Goal: Use online tool/utility: Utilize a website feature to perform a specific function

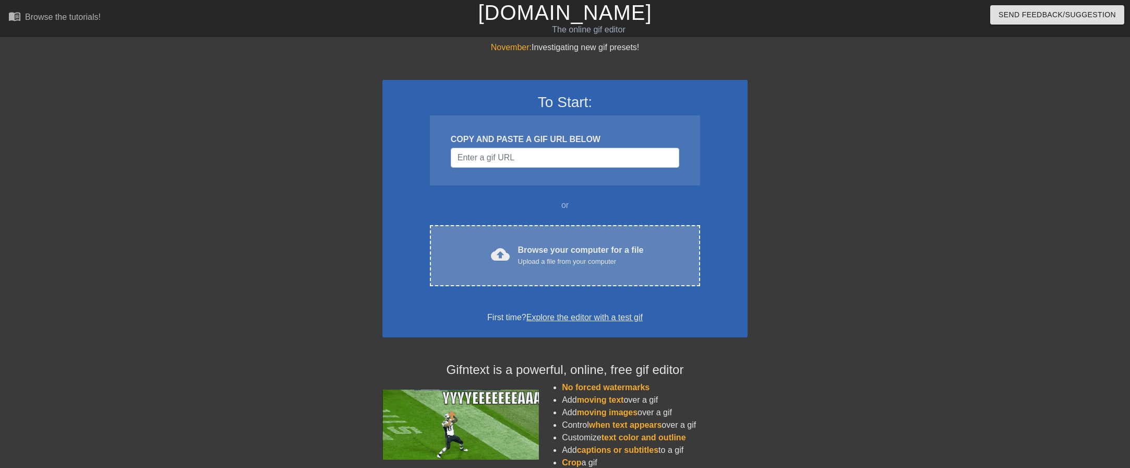
click at [531, 237] on div "cloud_upload Browse your computer for a file Upload a file from your computer C…" at bounding box center [565, 255] width 270 height 61
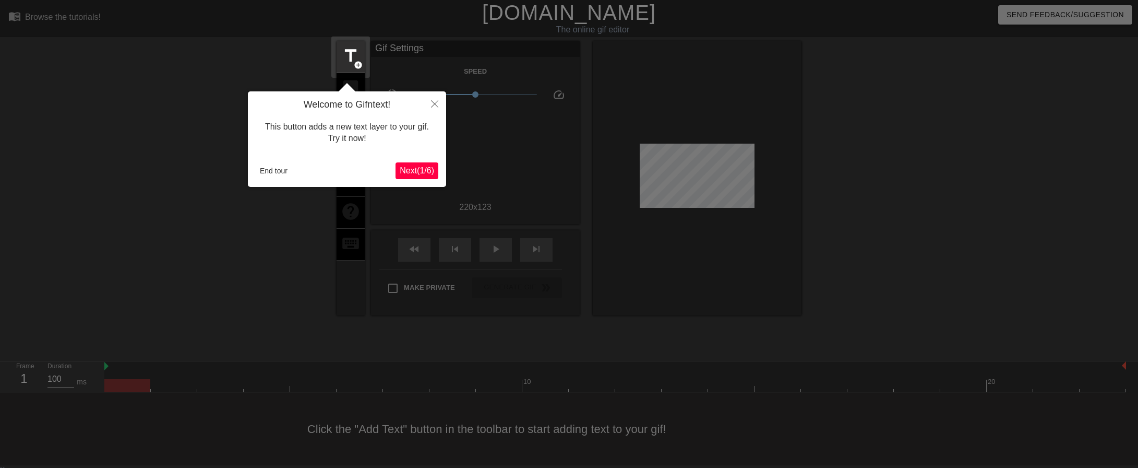
click at [427, 170] on span "Next ( 1 / 6 )" at bounding box center [417, 170] width 34 height 9
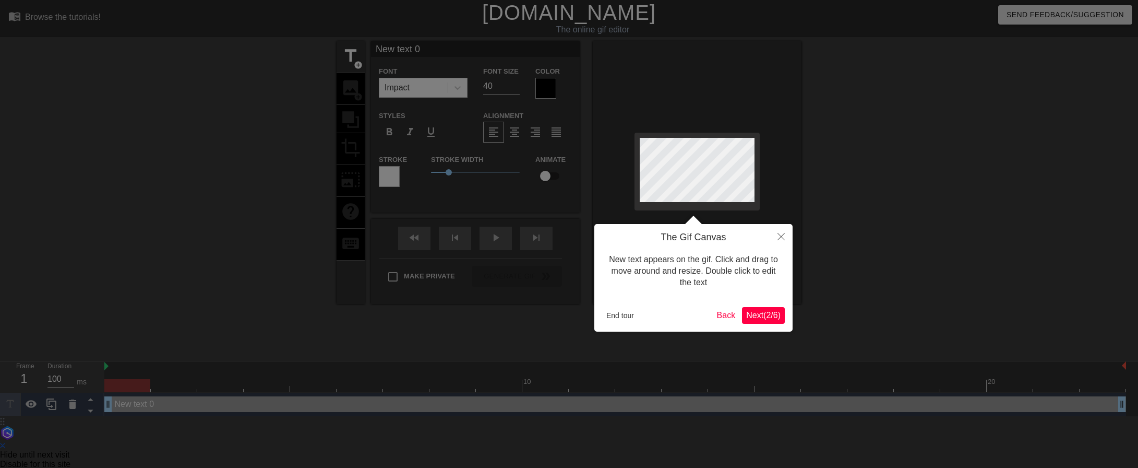
click at [772, 313] on span "Next ( 2 / 6 )" at bounding box center [763, 314] width 34 height 9
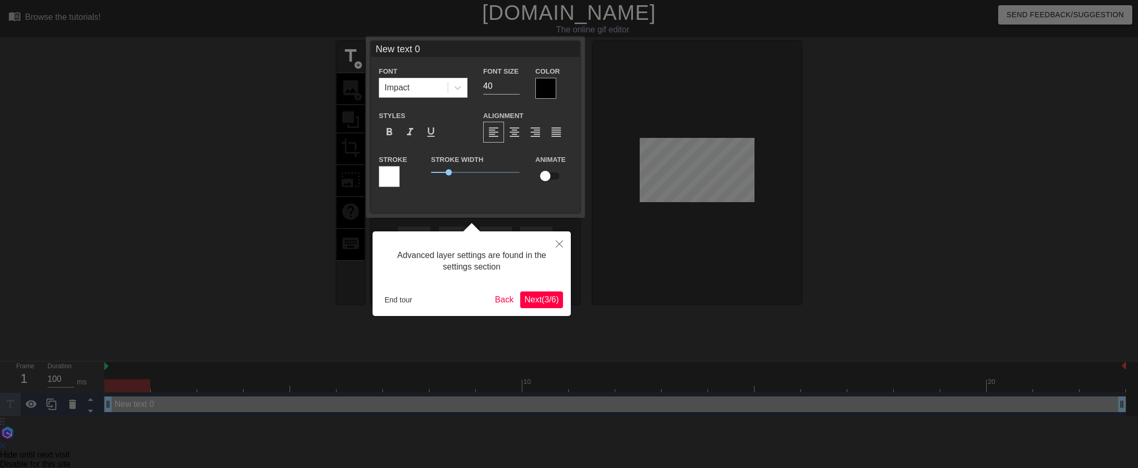
click at [561, 300] on button "Next ( 3 / 6 )" at bounding box center [541, 299] width 43 height 17
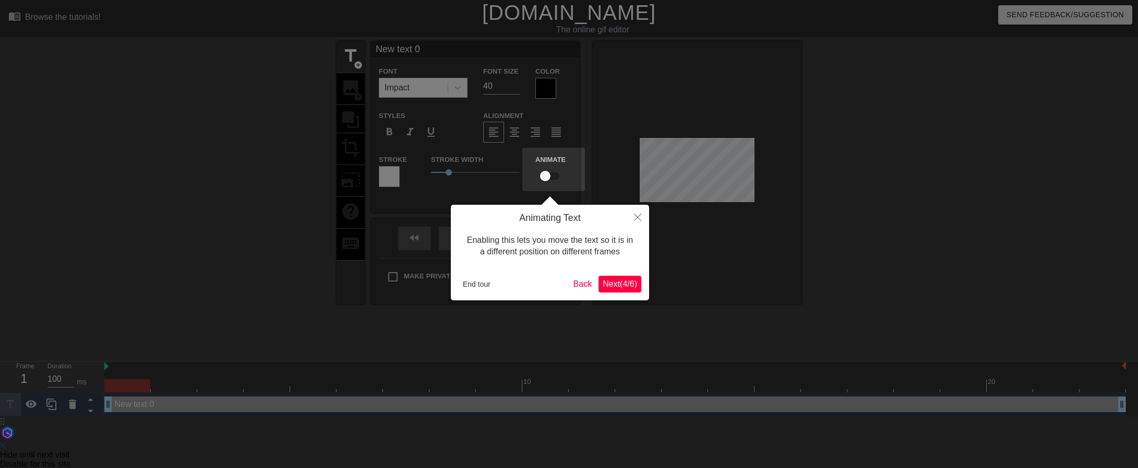
click at [612, 277] on button "Next ( 4 / 6 )" at bounding box center [620, 284] width 43 height 17
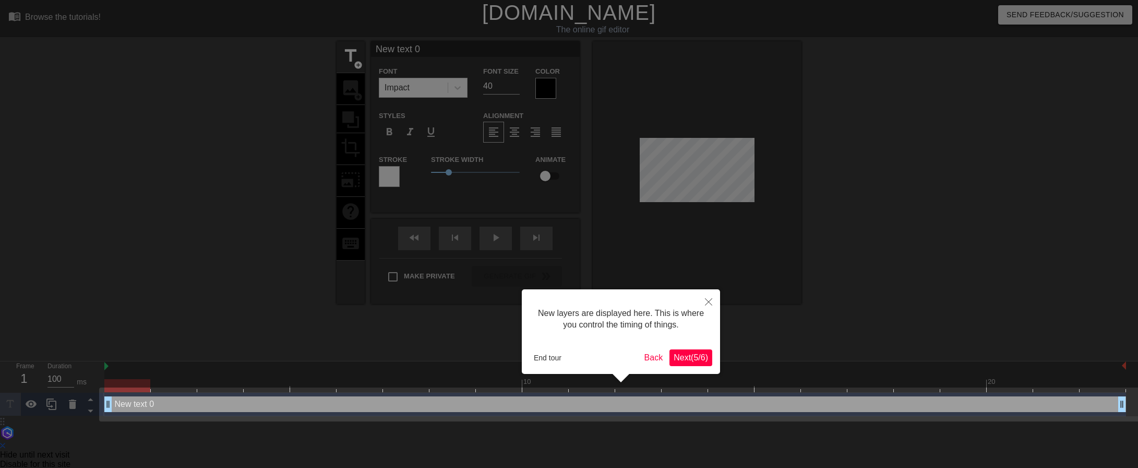
click at [694, 349] on div "New layers are displayed here. This is where you control the timing of things. …" at bounding box center [621, 331] width 198 height 85
click at [693, 353] on span "Next ( 5 / 6 )" at bounding box center [691, 357] width 34 height 9
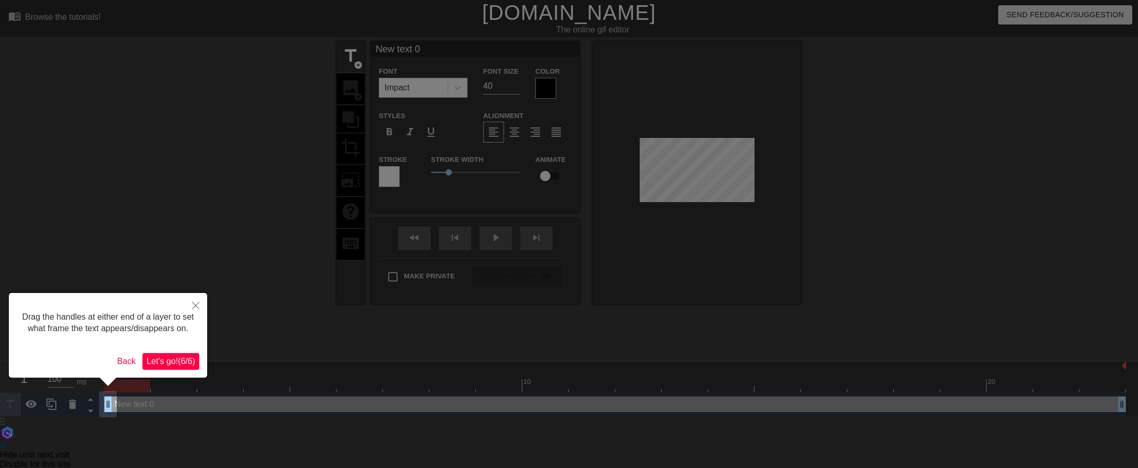
click at [186, 364] on span "Let's go! ( 6 / 6 )" at bounding box center [171, 360] width 49 height 9
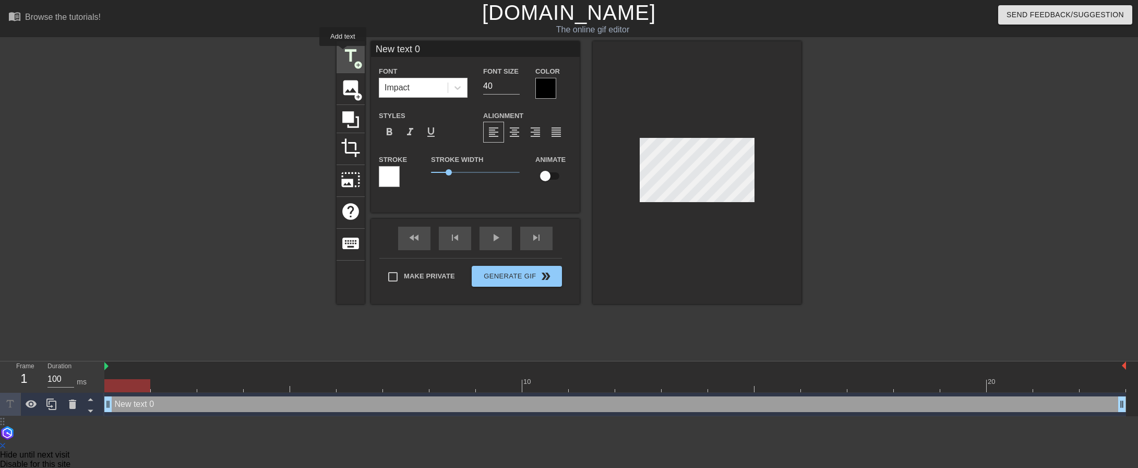
click at [343, 53] on span "title" at bounding box center [351, 56] width 20 height 20
type input "New text 1"
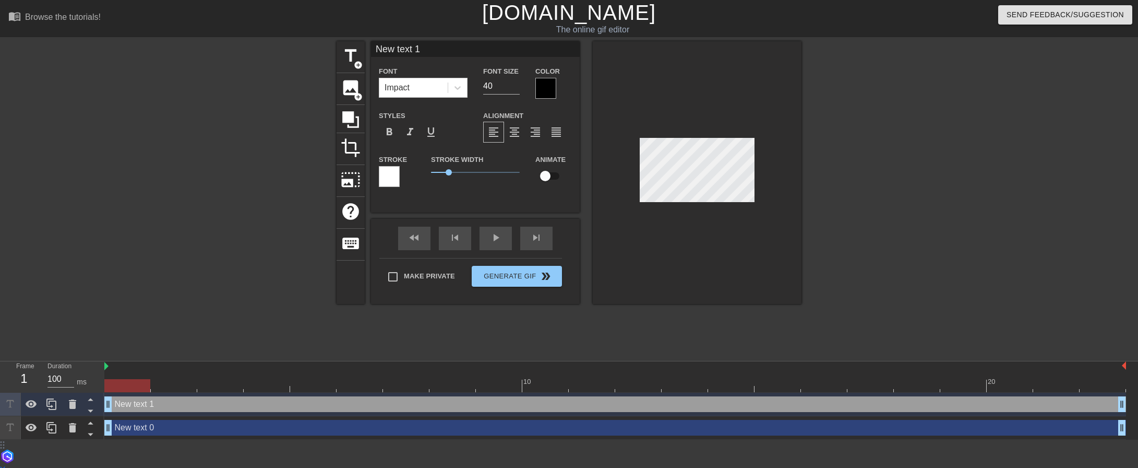
click at [172, 400] on div "New text 1 drag_handle drag_handle" at bounding box center [615, 404] width 1022 height 16
click at [170, 404] on div "New text 1 drag_handle drag_handle" at bounding box center [615, 404] width 1022 height 16
click at [161, 409] on div "New text 1 drag_handle drag_handle" at bounding box center [615, 404] width 1022 height 16
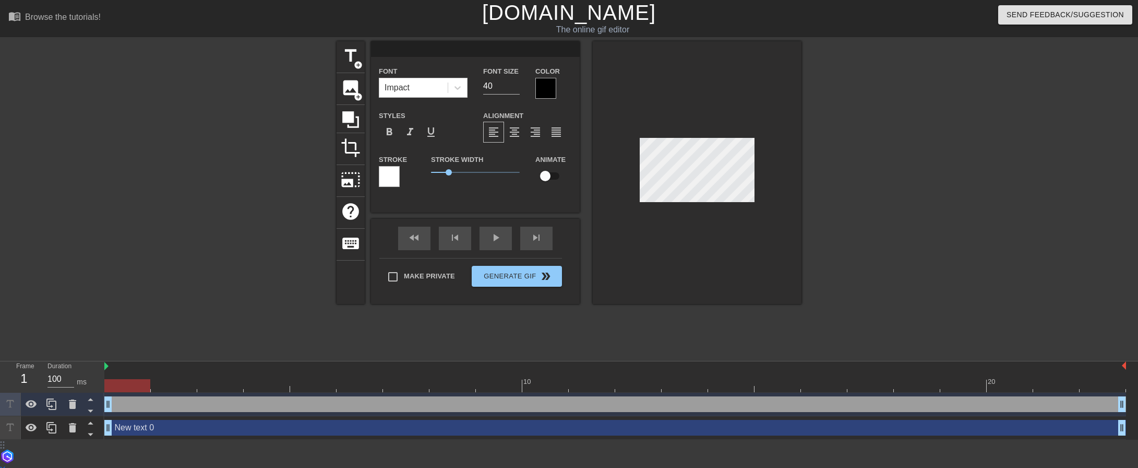
type input "New text 0"
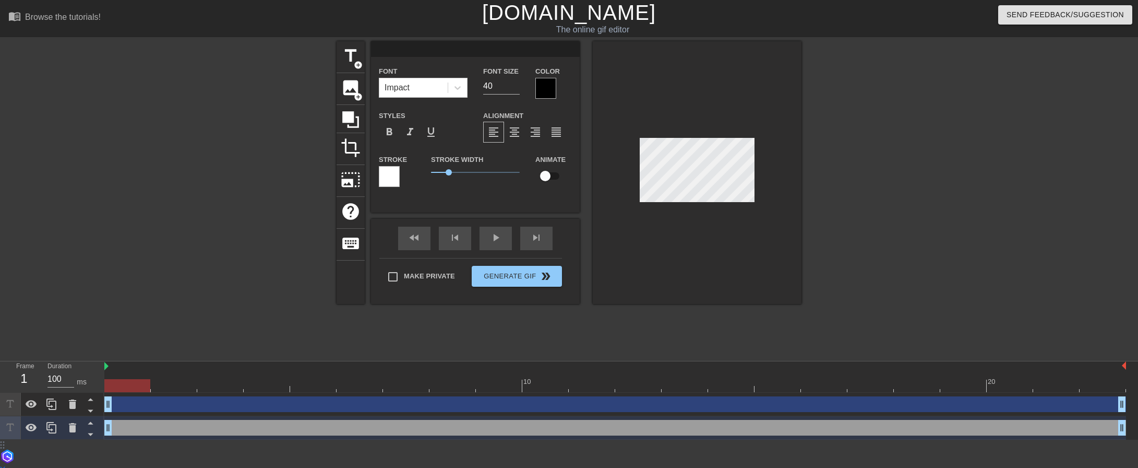
type input "A"
type textarea "A"
type input "Ae"
type textarea "Ae"
type input "A"
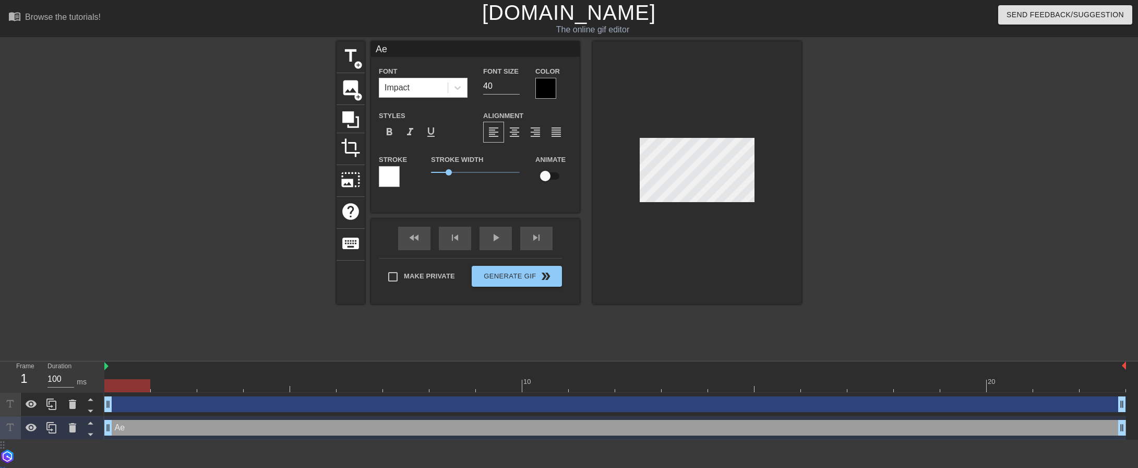
type textarea "A"
type input "AE"
type textarea "AE"
type input "AEs"
type textarea "AEs"
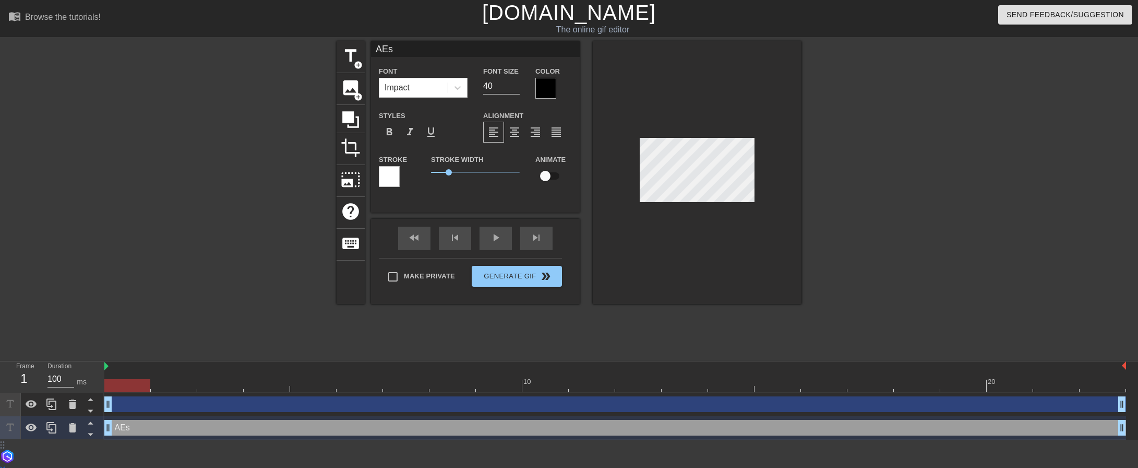
type input "AEs"
type textarea "AEs"
type input "AEs t"
type textarea "AEs t"
type input "AEs th"
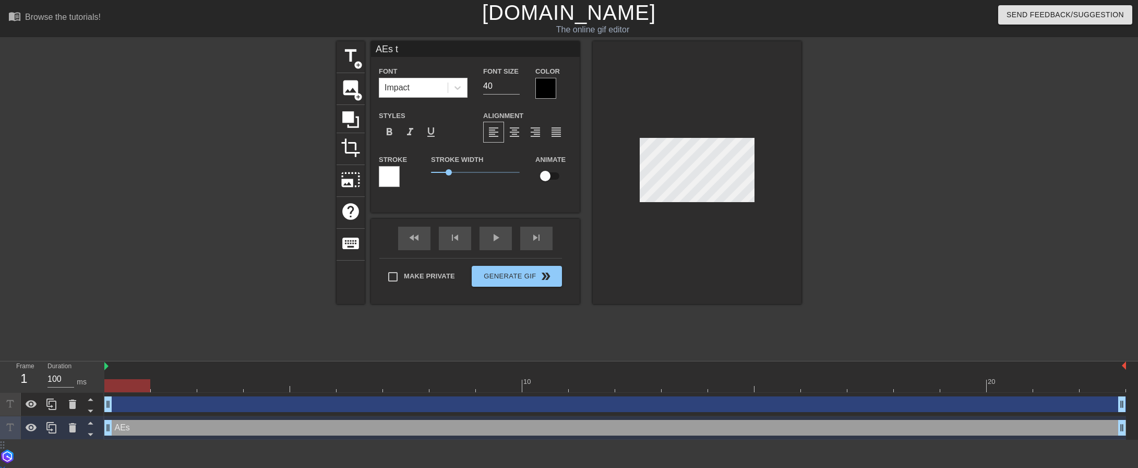
type textarea "AEs th"
type input "AEs t"
type textarea "AEs t"
type input "AEs"
type textarea "AEs"
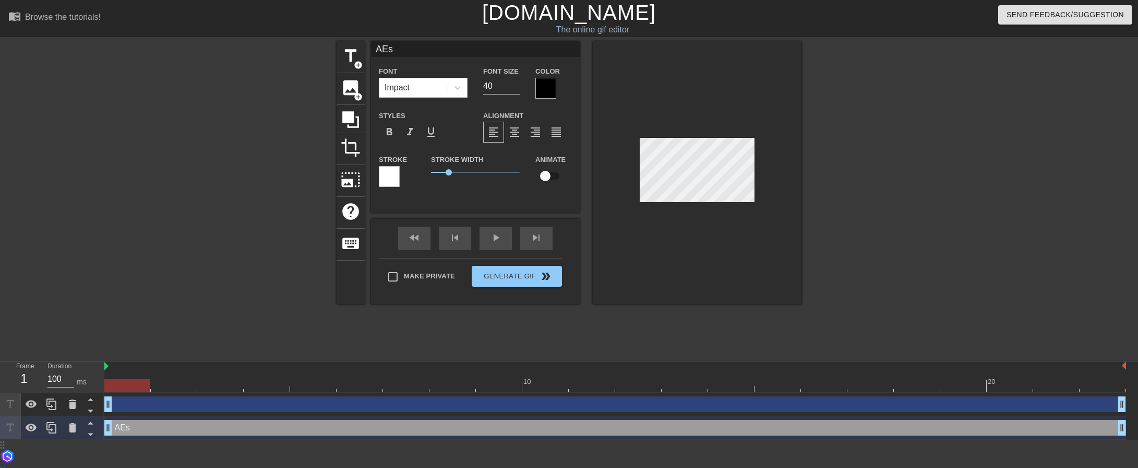
type input "AEs T"
type textarea "AEs TH"
type input "AEs THI"
type textarea "AEs THI"
type input "AEs THIN"
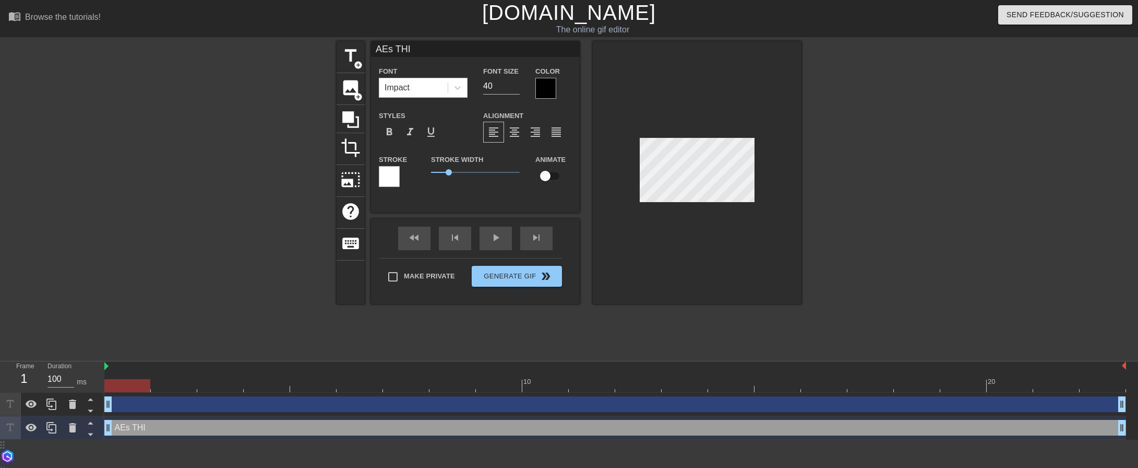
type textarea "AEs THIN"
type input "AEs THINK"
type textarea "AEs THINK"
type input "AEs THINKI"
type textarea "AEs THINKI"
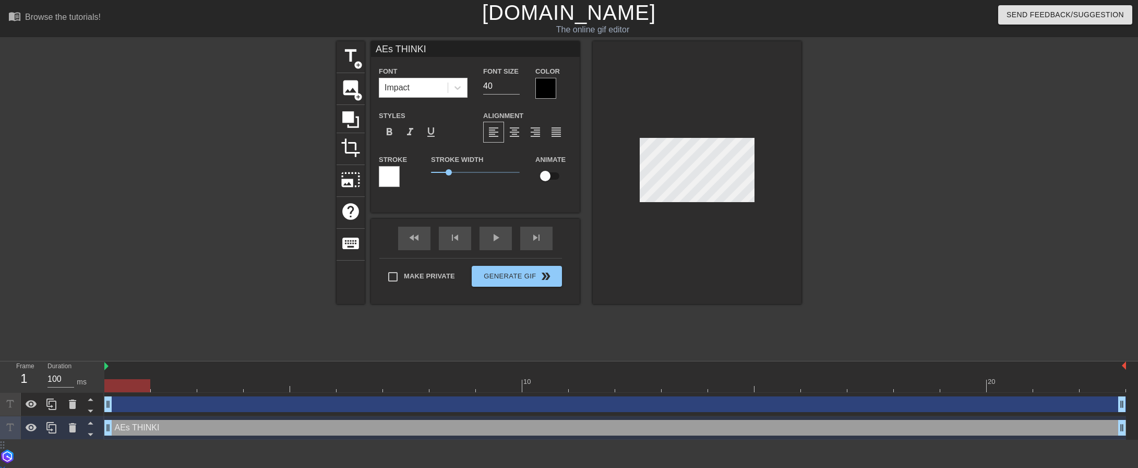
type input "AEs THINKIN"
type textarea "AEs THINKIN"
type input "AEs THINKING"
type textarea "AEs THINKING"
type input "AEs THINKING"
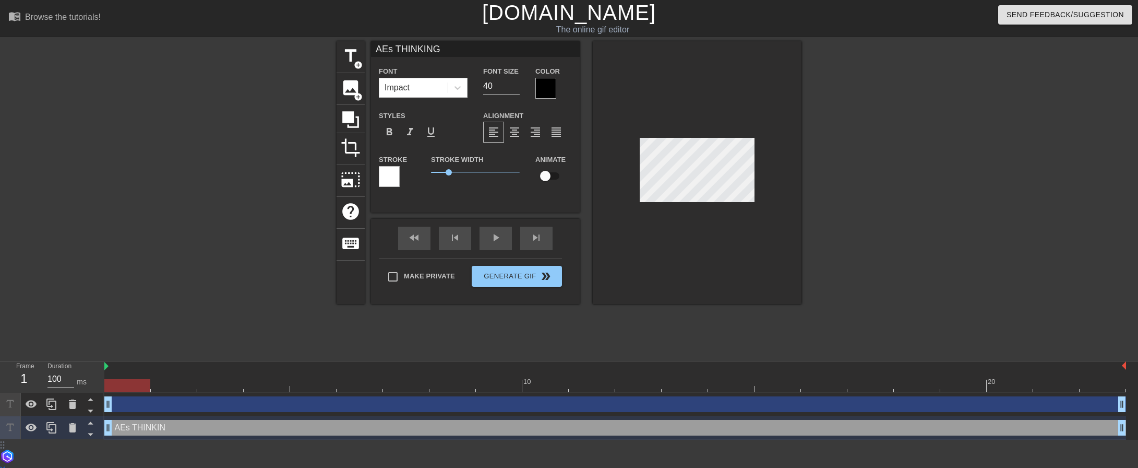
type textarea "AEs THINKING"
type input "AEs THINKING L"
type textarea "AEs THINKING L"
type input "AEs THINKING LI"
type textarea "AEs THINKING LI"
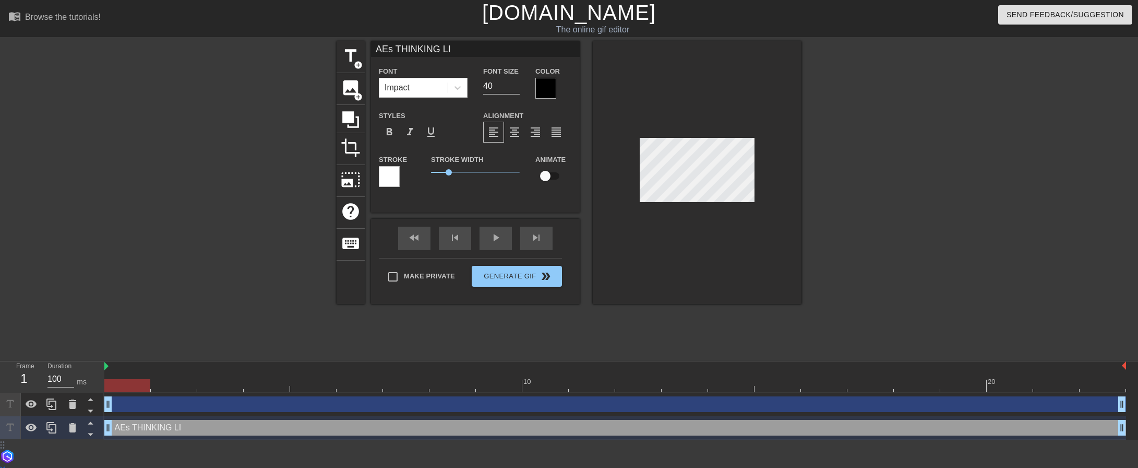
type input "AEs THINKING LIF"
type textarea "AEs THINKING LIF"
type input "AEs THINKING LIFE"
type textarea "AEs THINKING LIFE"
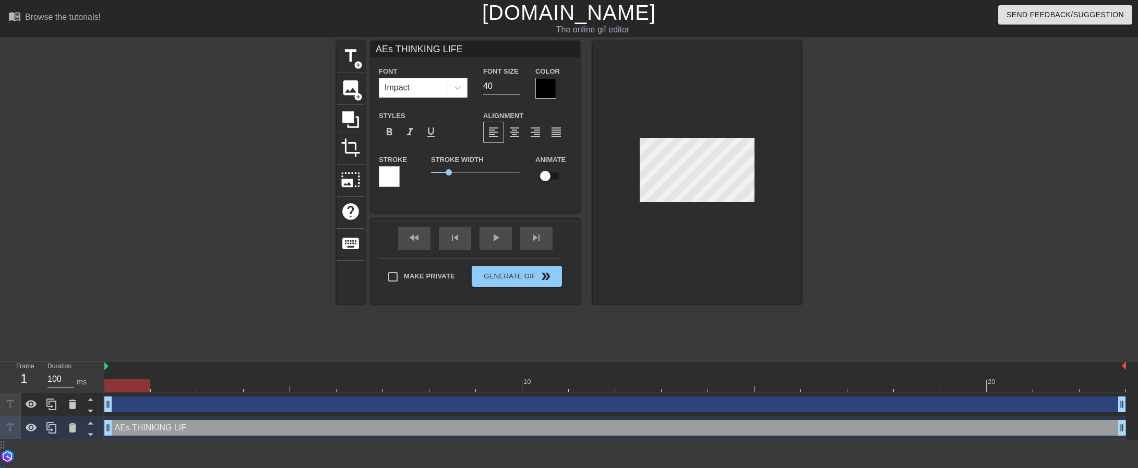
type input "AEs THINKING LIFE"
type textarea "AEs THINKING LIFE"
type input "AEs THINKING LIFE I"
type textarea "AEs THINKING LIFE I"
type input "AEs THINKING LIFE IS"
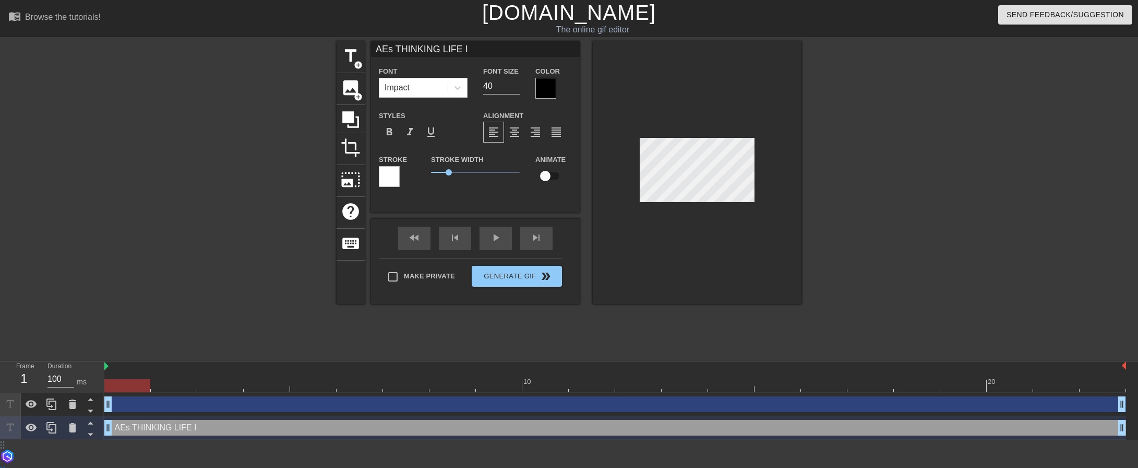
type textarea "AEs THINKING LIFE IS"
type input "AEs THINKING LIFE IS"
type textarea "AEs THINKING LIFE IS"
type input "AEs THINKING LIFE IS S"
type textarea "AEs THINKING LIFE IS S"
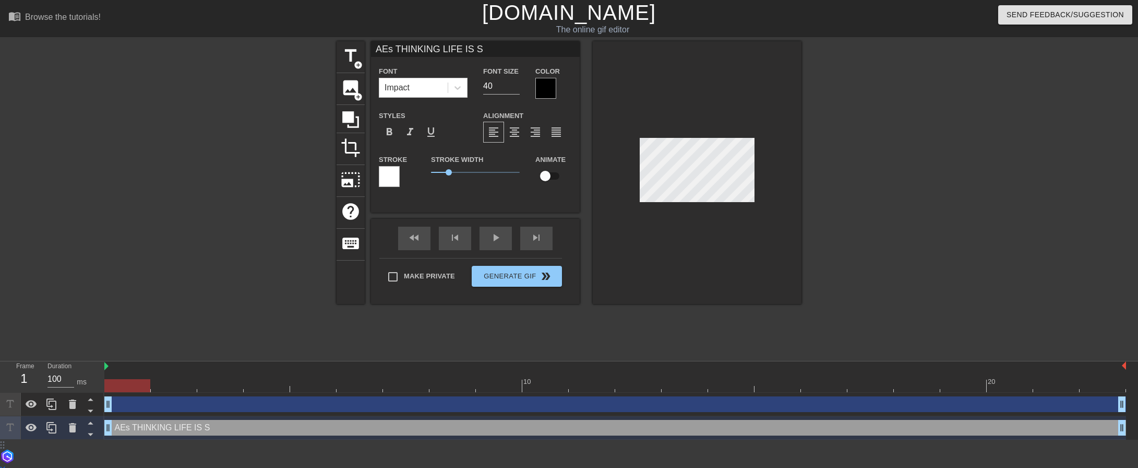
type input "AEs THINKING LIFE IS SW"
type textarea "AEs THINKING LIFE IS SW"
type input "AEs THINKING LIFE IS SWE"
type textarea "AEs THINKING LIFE IS SWE"
type input "AEs THINKING LIFE IS SWEE"
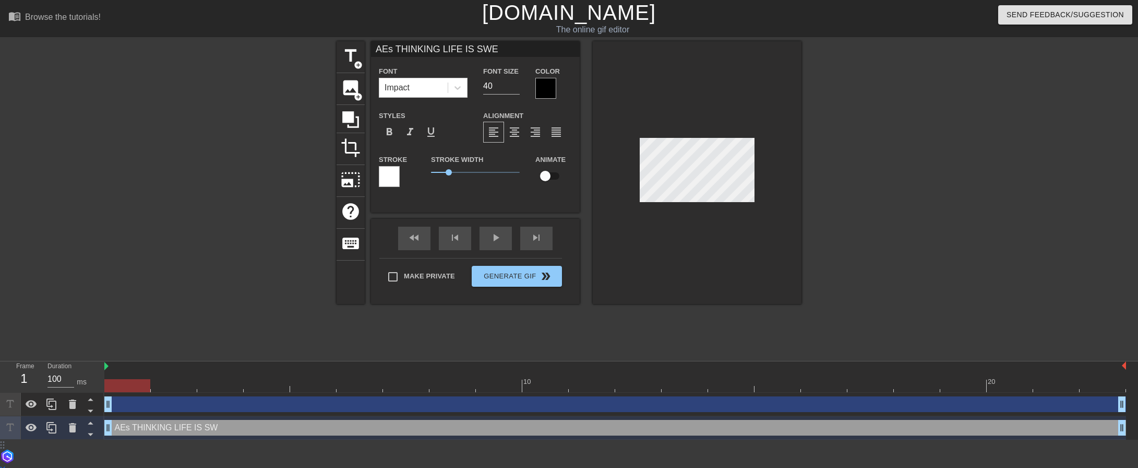
type textarea "AEs THINKING LIFE IS SWEE"
type input "AEs THINKING LIFE IS SWEET"
type textarea "AEs THINKING LIFE IS SWEET"
type input "AEs THINKING LIFE IS SWEET"
type textarea "AEs THINKING LIFE IS SWEET"
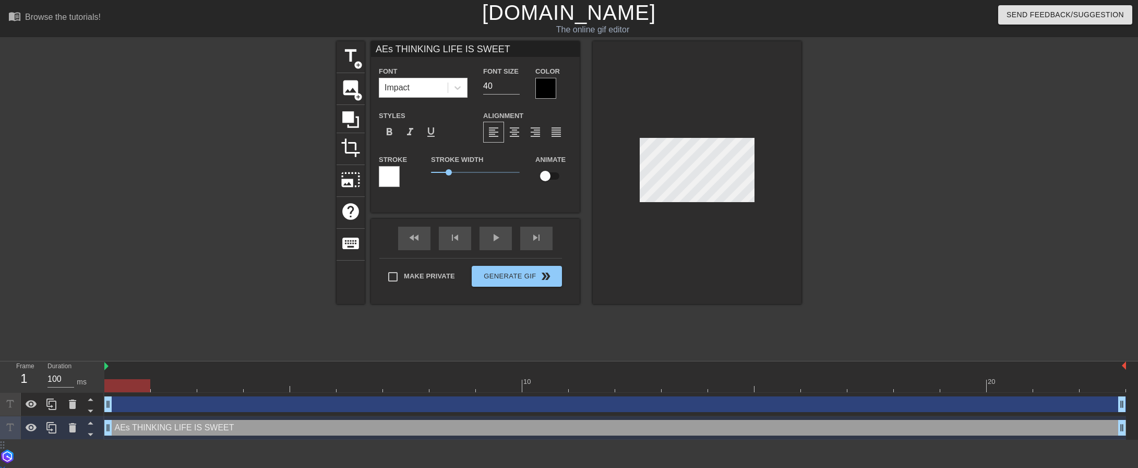
scroll to position [1, 7]
type input "AEs THINKING LIFE IS SWEET N"
type textarea "AEs THINKING LIFE IS SWEET N"
type input "AEs THINKING LIFE IS SWEET NO"
type textarea "AEs THINKING LIFE IS SWEET NO"
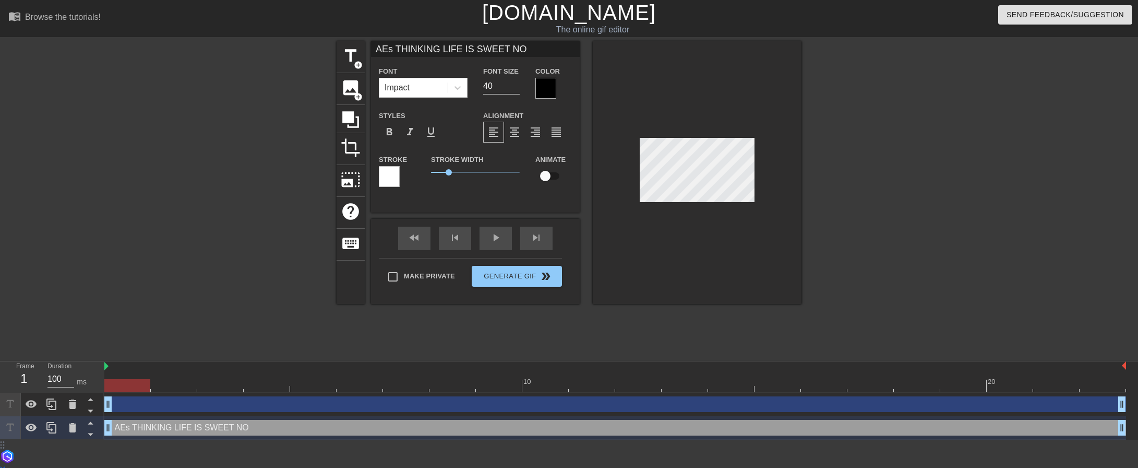
type input "AEs THINKING LIFE IS SWEET NOW"
type textarea "AEs THINKING LIFE IS SWEET NOW"
type input "AEs THINKING LIFE IS SWEET NOW"
type textarea "AEs THINKING LIFE IS SWEET NOW"
type input "AEs THINKING LIFE IS SWEET NOW T"
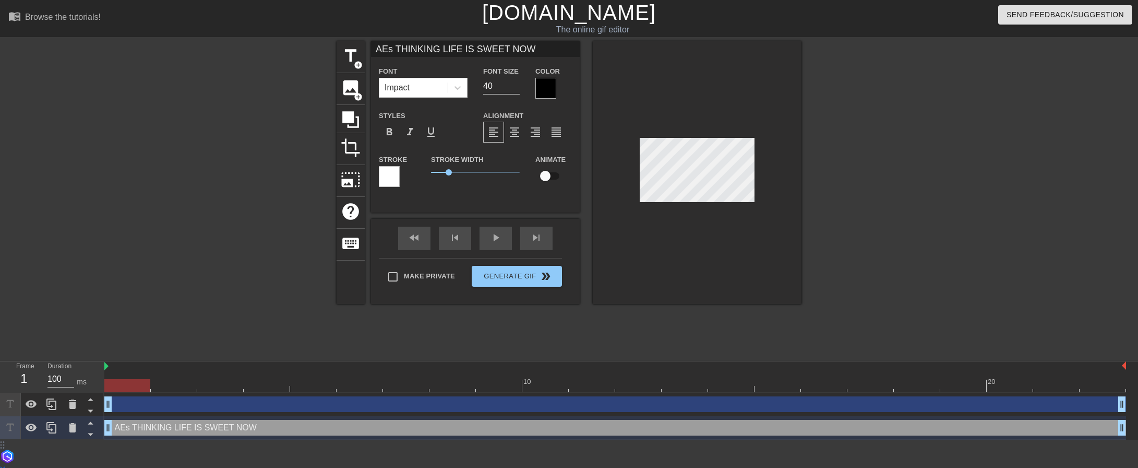
type textarea "AEs THINKING LIFE IS SWEET NOW T"
type input "AEs THINKING LIFE IS SWEET NOW TH"
type textarea "AEs THINKING LIFE IS SWEET NOW TH"
type input "AEs THINKING LIFE IS SWEET NOW THA"
type textarea "AEs THINKING LIFE IS SWEET NOW THA"
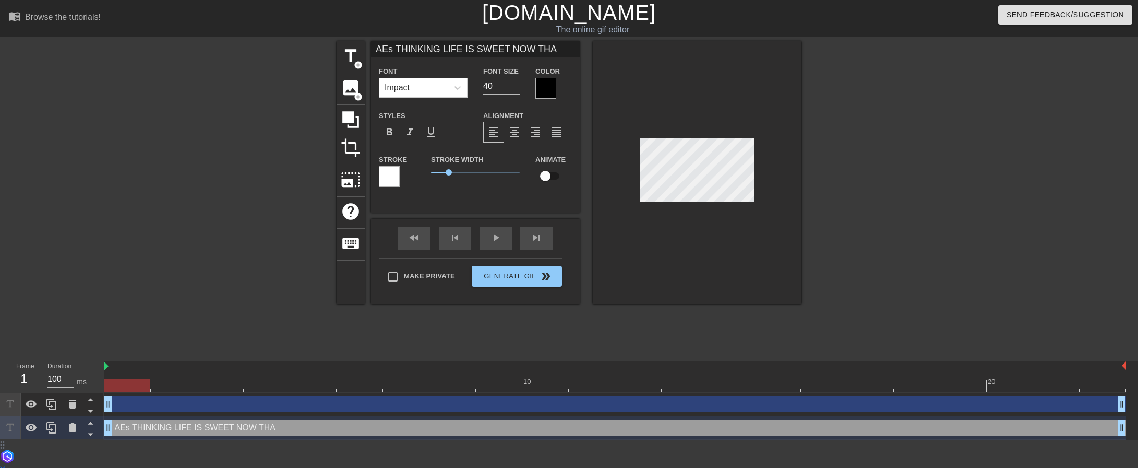
type input "AEs THINKING LIFE IS SWEET NOW THAT"
type textarea "AEs THINKING LIFE IS SWEET NOW THAT"
type input "AEs THINKING LIFE IS SWEET NOW THAT"
type textarea "AEs THINKING LIFE IS SWEET NOW THAT"
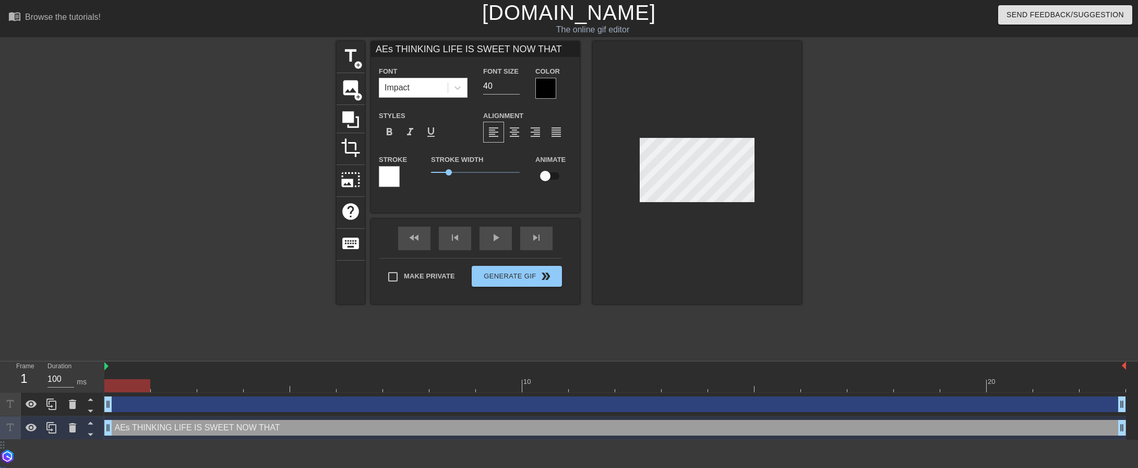
type input "AEs THINKING LIFE IS SWEET NOW THAT"
type textarea "AEs THINKING LIFE IS SWEET NOW THAT"
type input "AEs THINKING LIFE IS SWEET NOW THAT T"
type textarea "AEs THINKING LIFE IS SWEET NOW THAT T"
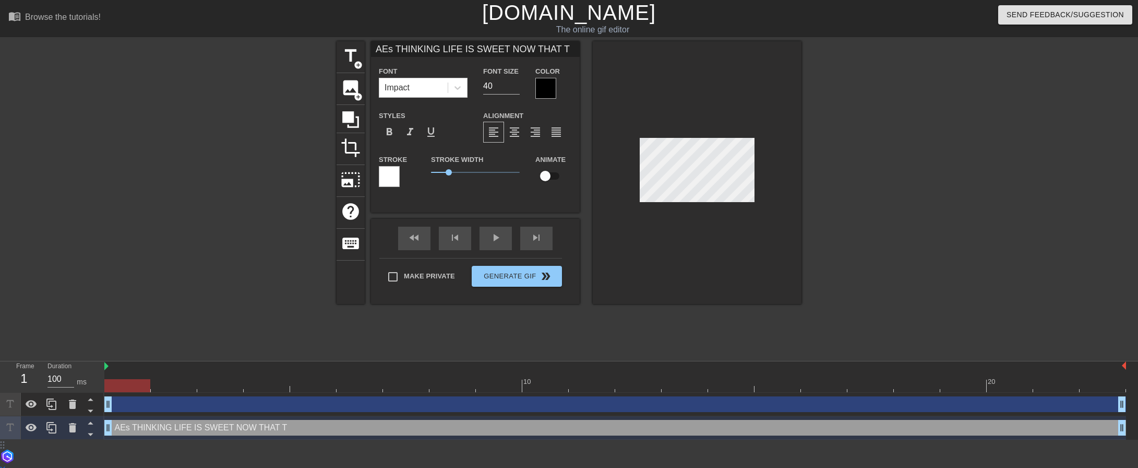
type input "AEs THINKING LIFE IS SWEET NOW THAT TH"
type textarea "AEs THINKING LIFE IS SWEET NOW THAT TH"
click at [515, 131] on span "format_align_center" at bounding box center [514, 132] width 13 height 13
type input "AEs THINKING LIFE IS SWEET NOW THAT THE"
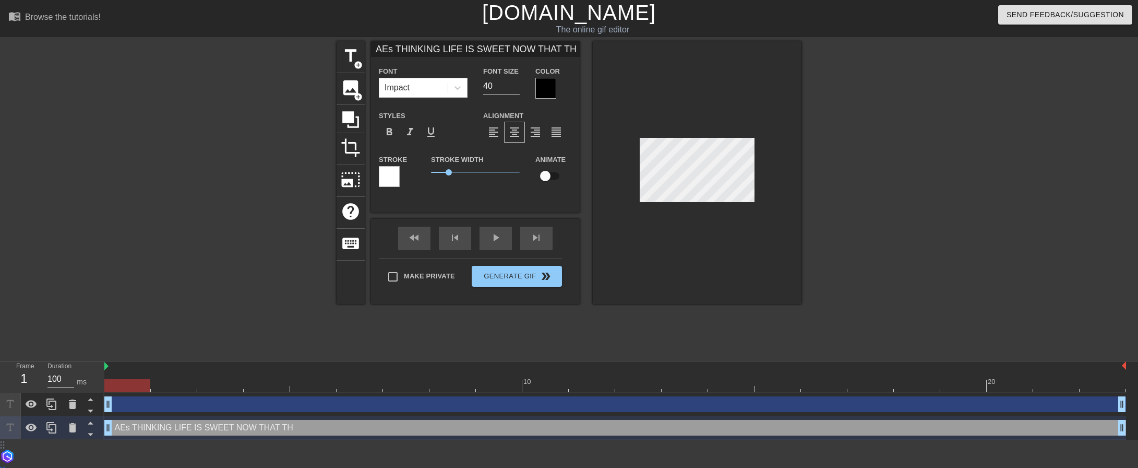
type textarea "AEs THINKING LIFE IS SWEET NOW THAT THE"
type input "AEs THINKING LIFE IS SWEET NOW THAT THEY"
type textarea "AEs THINKING LIFE IS SWEET NOW THAT THEY"
type input "AEs THINKING LIFE IS SWEET NOW THAT THEY"
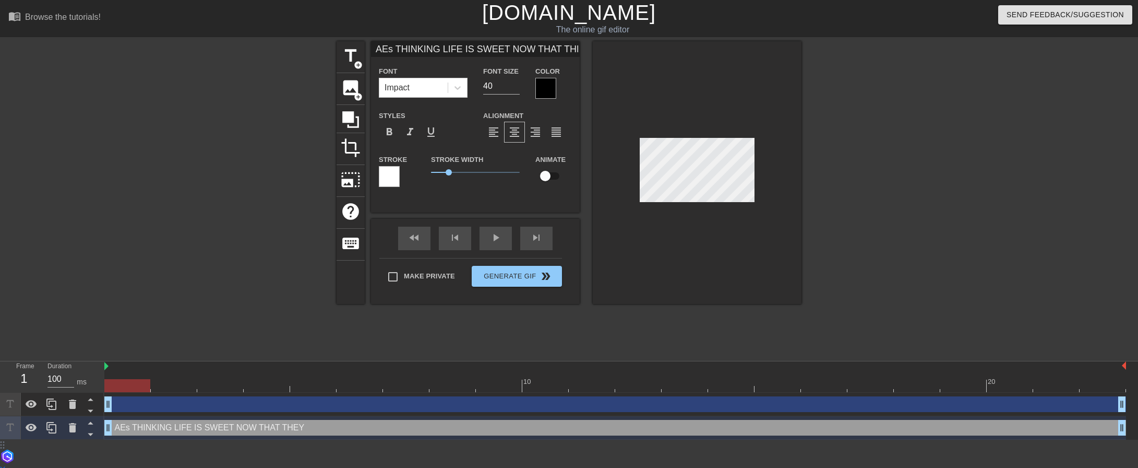
type textarea "AEs THINKING LIFE IS SWEET NOW THAT THEY"
type input "AEs THINKING LIFE IS SWEET NOW THAT THEY A"
type textarea "AEs THINKING LIFE IS SWEET NOW THAT THEY A"
type input "AEs THINKING LIFE IS SWEET NOW THAT THEY AR"
type textarea "AEs THINKING LIFE IS SWEET NOW THAT THEY AR"
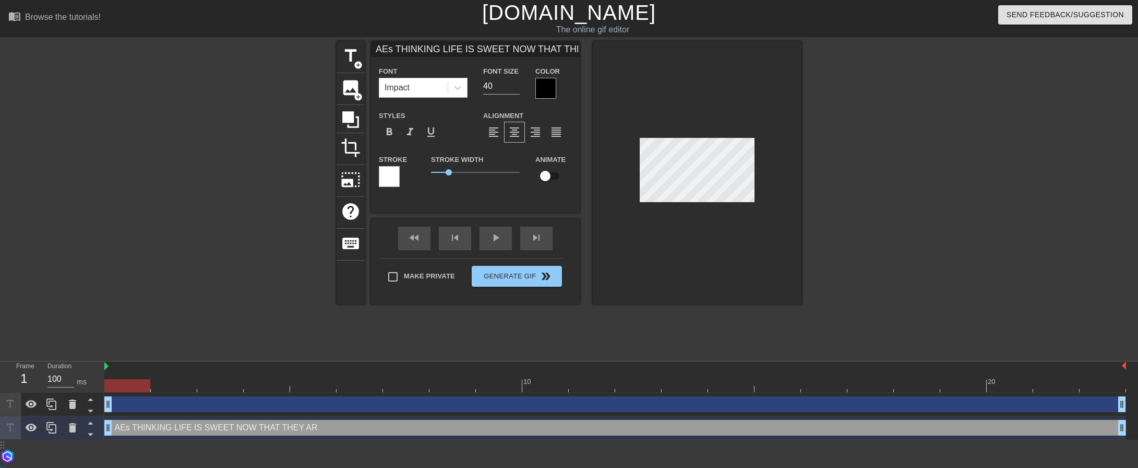
type input "AEs THINKING LIFE IS SWEET NOW THAT THEY ARE"
type textarea "AEs THINKING LIFE IS SWEET NOW THAT THEY ARE"
type input "AEs THINKING LIFE IS SWEET NOW THAT THEY ARE"
type textarea "AEs THINKING LIFE IS SWEET NOW THAT THEY ARE"
type input "AEs THINKING LIFE IS SWEET NOW THAT THEY ARE S"
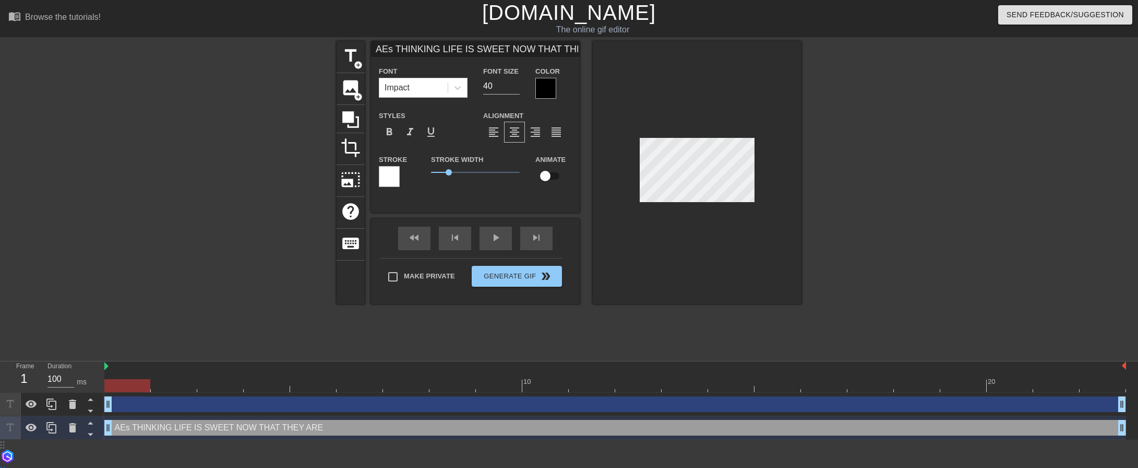
type textarea "AEs THINKING LIFE IS SWEET NOW THAT THEY ARE S"
type input "AEs THINKING LIFE IS SWEET NOW THAT THEY ARE SA"
type textarea "AEs THINKING LIFE IS SWEET NOW THAT THEY ARE SA"
type input "AEs THINKING LIFE IS SWEET NOW THAT THEY ARE [PERSON_NAME]"
type textarea "AEs THINKING LIFE IS SWEET NOW THAT THEY ARE [PERSON_NAME]"
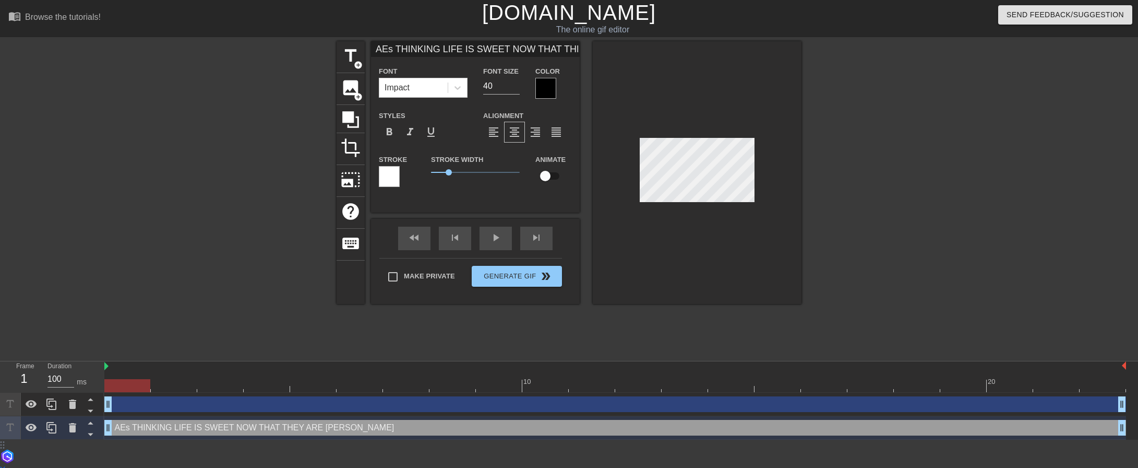
type input "AEs THINKING LIFE IS SWEET NOW THAT THEY ARE SALA"
type textarea "AEs THINKING LIFE IS SWEET NOW THAT THEY ARE SALA"
type input "AEs THINKING LIFE IS SWEET NOW THAT THEY ARE SALAR"
type textarea "AEs THINKING LIFE IS SWEET NOW THAT THEY ARE SALAR"
type input "AEs THINKING LIFE IS SWEET NOW THAT THEY ARE [PERSON_NAME]"
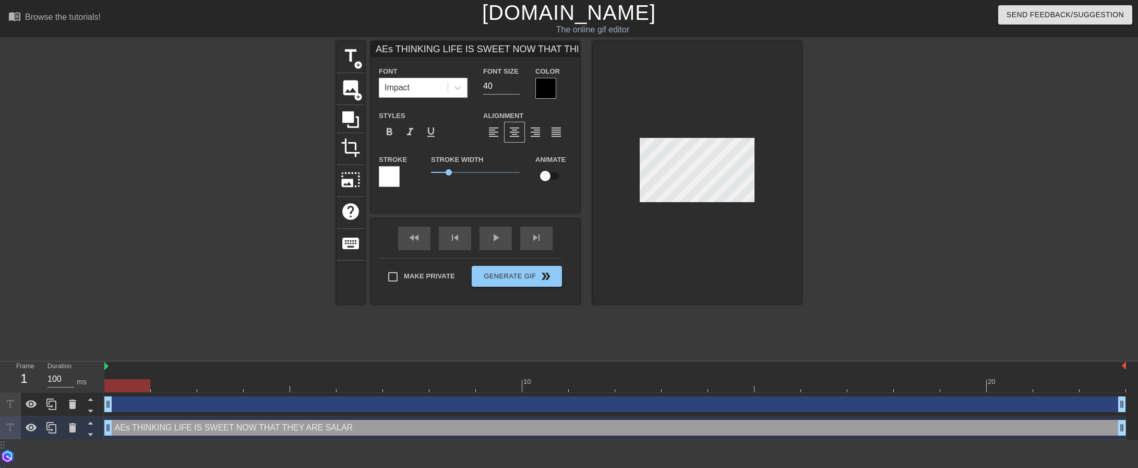
type textarea "AEs THINKING LIFE IS SWEET NOW THAT THEY ARE [PERSON_NAME]"
type input "AEs THINKING LIFE IS SWEET NOW THAT THEY ARE SALARIE"
type textarea "AEs THINKING LIFE IS SWEET NOW THAT THEY ARE SALARIE"
type input "AEs THINKING LIFE IS SWEET NOW THAT THEY ARE SALARIED"
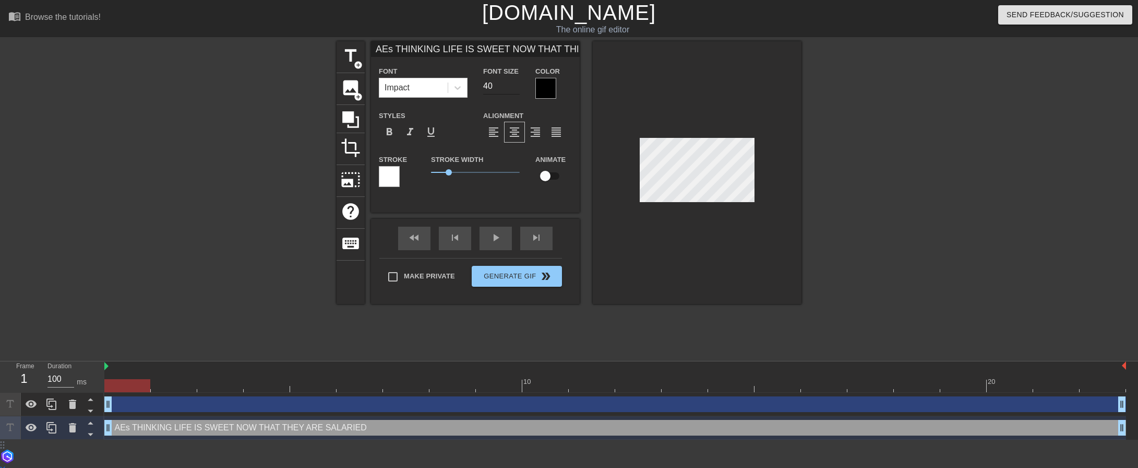
type textarea "AEs THINKING LIFE IS SWEET NOW THAT THEY ARE SALARIED"
click at [503, 87] on input "40" at bounding box center [501, 86] width 37 height 17
type input "AEs THINKING LIFE IS SWEET NOW THAT THEY ARE SALARIED"
type input "39"
click at [513, 87] on input "39" at bounding box center [501, 86] width 37 height 17
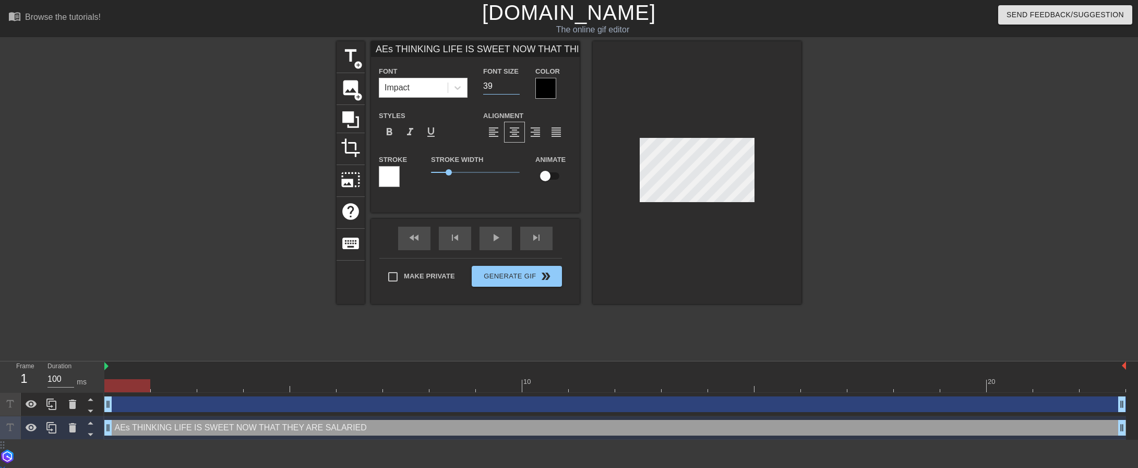
type input "AEs THINKING LIFE IS SWEET NOW THAT THEY ARE SALARIED"
type input "38"
type input "AEs THINKING LIFE IS SWEET NOW THAT THEY ARE SALARIED"
type input "37"
type input "AEs THINKING LIFE IS SWEET NOW THAT THEY ARE SALARIED"
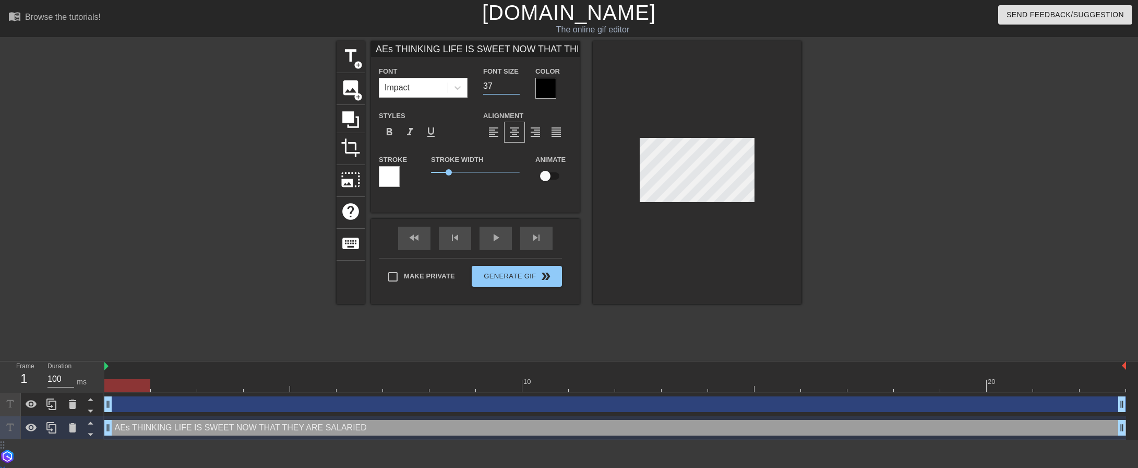
type input "36"
type input "AEs THINKING LIFE IS SWEET NOW THAT THEY ARE SALARIED"
type input "35"
type input "AEs THINKING LIFE IS SWEET NOW THAT THEY ARE SALARIED"
type input "34"
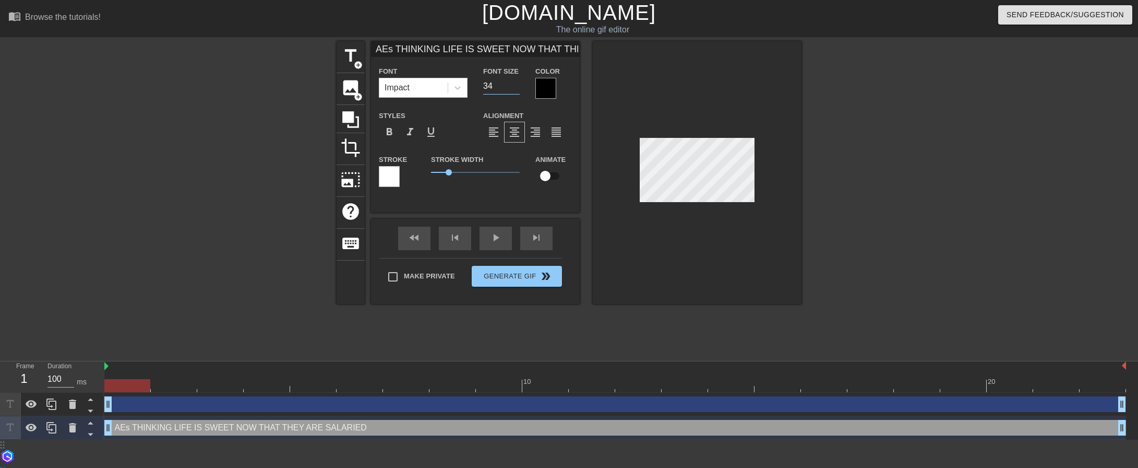
type input "AEs THINKING LIFE IS SWEET NOW THAT THEY ARE SALARIED"
type input "33"
type input "AEs THINKING LIFE IS SWEET NOW THAT THEY ARE SALARIED"
type input "32"
type input "AEs THINKING LIFE IS SWEET NOW THAT THEY ARE SALARIED"
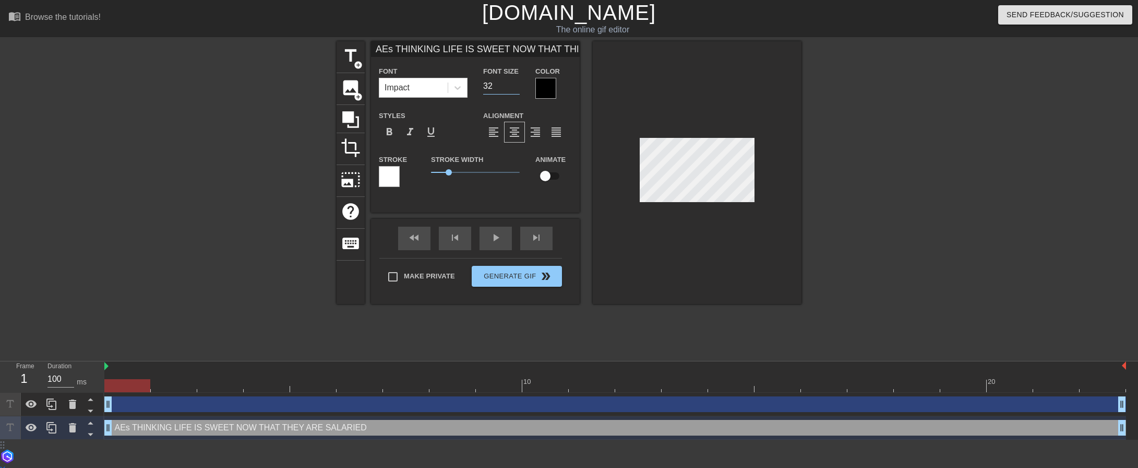
type input "31"
type input "AEs THINKING LIFE IS SWEET NOW THAT THEY ARE SALARIED"
type input "30"
type input "AEs THINKING LIFE IS SWEET NOW THAT THEY ARE SALARIED"
type input "29"
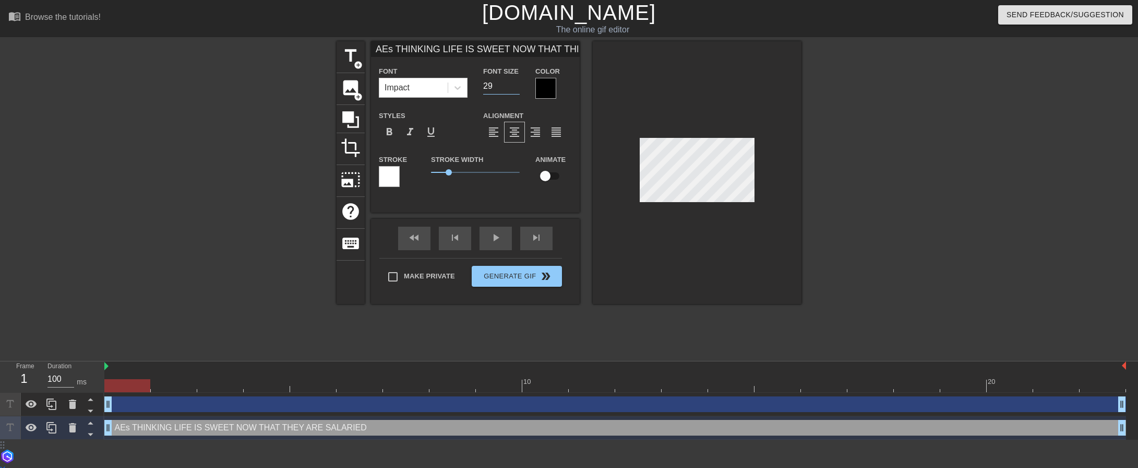
type input "AEs THINKING LIFE IS SWEET NOW THAT THEY ARE SALARIED"
type input "28"
type input "AEs THINKING LIFE IS SWEET NOW THAT THEY ARE SALARIED"
type input "27"
type input "AEs THINKING LIFE IS SWEET NOW THAT THEY ARE SALARIED"
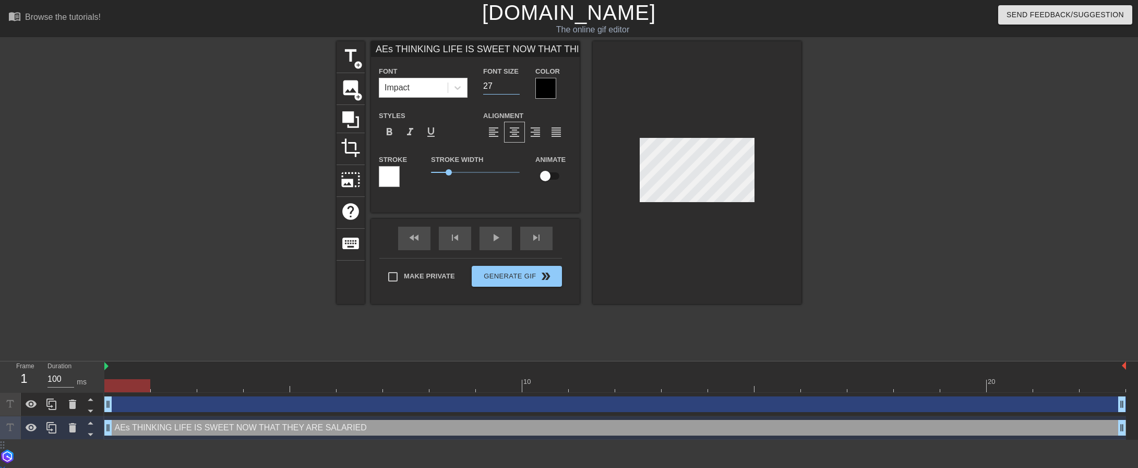
type input "26"
type input "AEs THINKING LIFE IS SWEET NOW THAT THEY ARE SALARIED"
type input "25"
type input "AEs THINKING LIFE IS SWEET NOW THAT THEY ARE SALARIED"
type input "24"
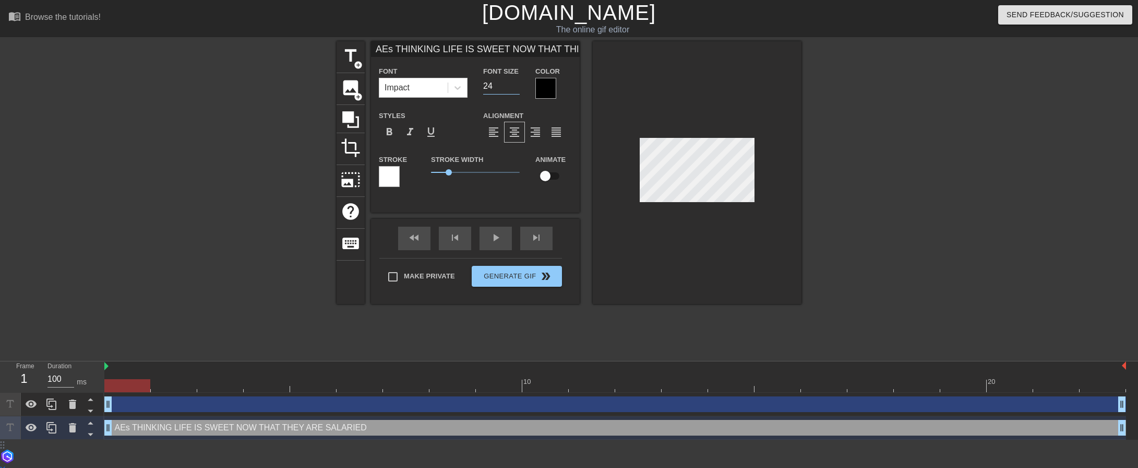
type input "AEs THINKING LIFE IS SWEET NOW THAT THEY ARE SALARIED"
type input "23"
type input "AEs THINKING LIFE IS SWEET NOW THAT THEY ARE SALARIED"
type input "22"
type input "AEs THINKING LIFE IS SWEET NOW THAT THEY ARE SALARIED"
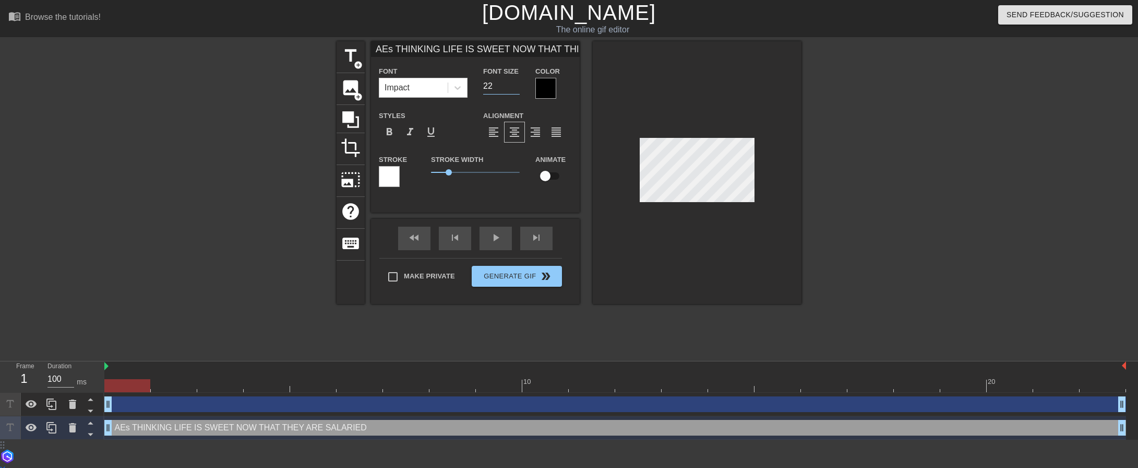
type input "21"
type input "AEs THINKING LIFE IS SWEET NOW THAT THEY ARE SALARIED"
type input "20"
type input "AEs THINKING LIFE IS SWEET NOW THAT THEY ARE SALARIED"
type input "19"
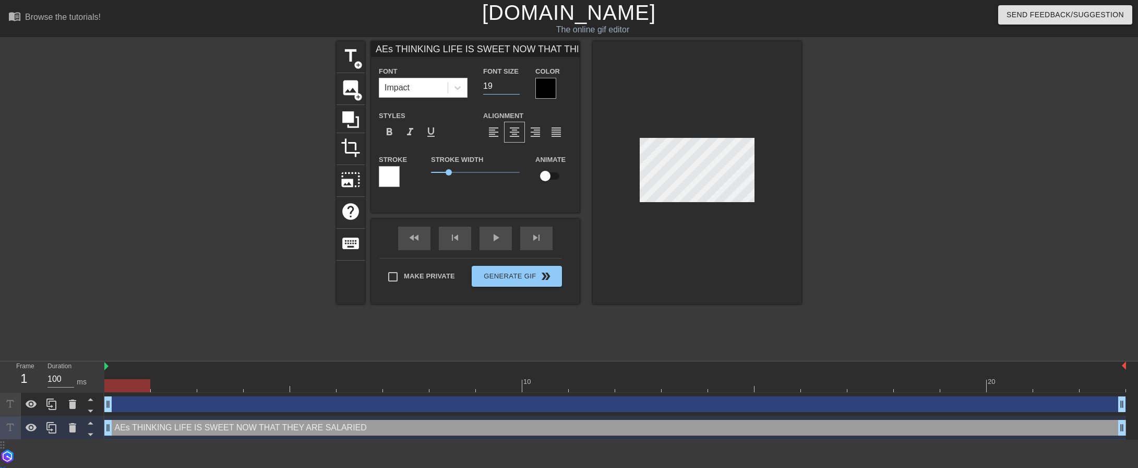
type input "AEs THINKING LIFE IS SWEET NOW THAT THEY ARE SALARIED"
type input "18"
type input "AEs THINKING LIFE IS SWEET NOW THAT THEY ARE SALARIED"
type input "17"
type input "AEs THINKING LIFE IS SWEET NOW THAT THEY ARE SALARIED"
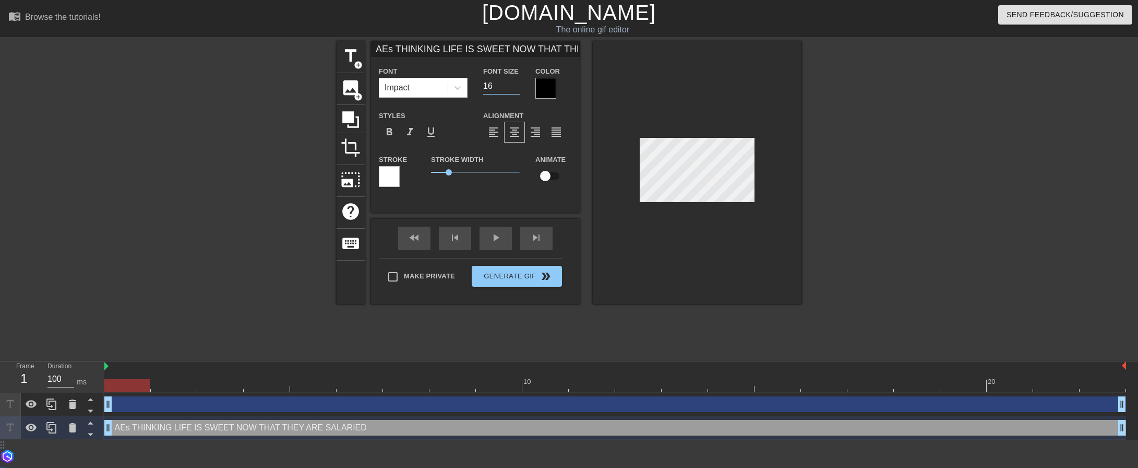
type input "16"
click at [513, 87] on input "16" at bounding box center [501, 86] width 37 height 17
type input "AEs THINKING LIFE IS SWEET NOW THAT THEY ARE SALARIED"
type input "15"
click at [513, 87] on input "15" at bounding box center [501, 86] width 37 height 17
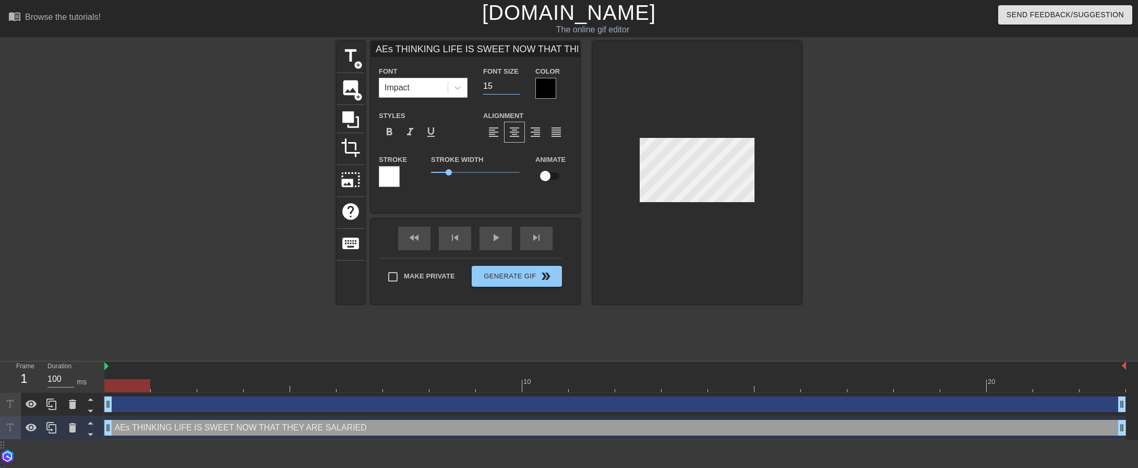
type input "AEs THINKING LIFE IS SWEET NOW THAT THEY ARE SALARIED"
type input "14"
click at [513, 87] on input "14" at bounding box center [501, 86] width 37 height 17
type input "AEs THINKING LIFE IS SWEET NOW THAT THEY ARE SALARIED"
type input "13"
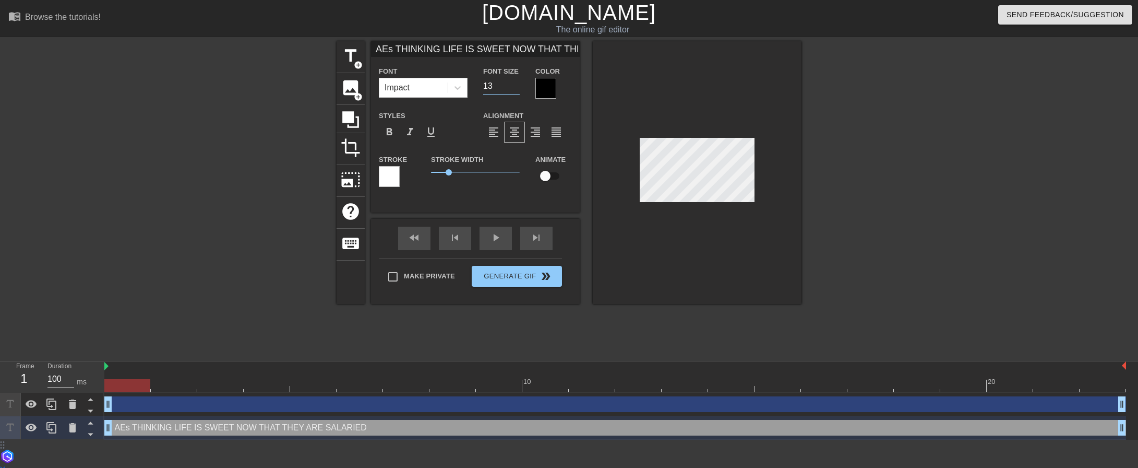
click at [513, 87] on input "13" at bounding box center [501, 86] width 37 height 17
click at [547, 87] on div at bounding box center [545, 88] width 21 height 21
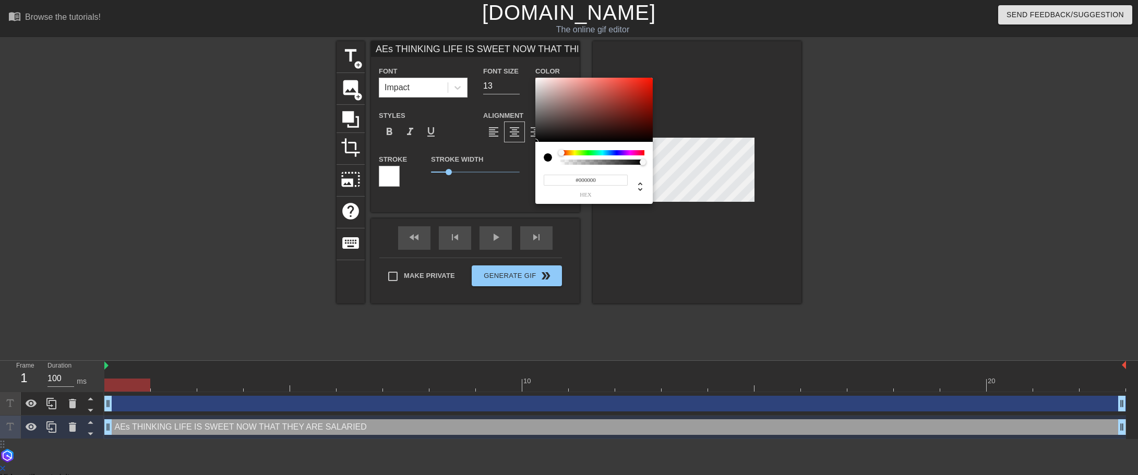
drag, startPoint x: 559, startPoint y: 151, endPoint x: 542, endPoint y: 159, distance: 18.7
click at [542, 159] on div "#000000 hex" at bounding box center [593, 173] width 117 height 62
click at [547, 156] on div at bounding box center [548, 157] width 8 height 8
click at [601, 159] on div at bounding box center [602, 157] width 84 height 15
type input "AEs THINKING LIFE IS SWEET NOW THAT THEY ARE SALARIED"
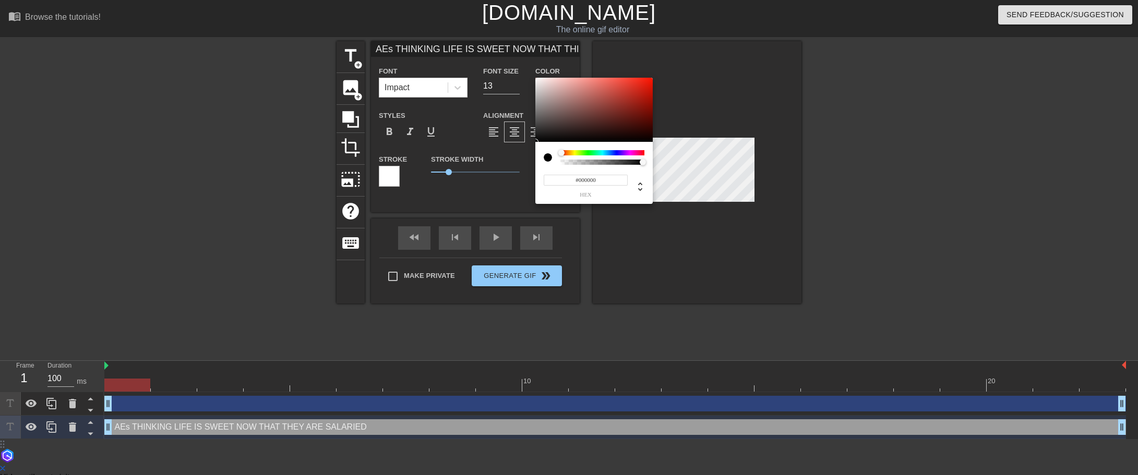
type input "0"
type input "AEs THINKING LIFE IS SWEET NOW THAT THEY ARE SALARIED"
type input "0.95"
type input "AEs THINKING LIFE IS SWEET NOW THAT THEY ARE SALARIED"
type input "0.94"
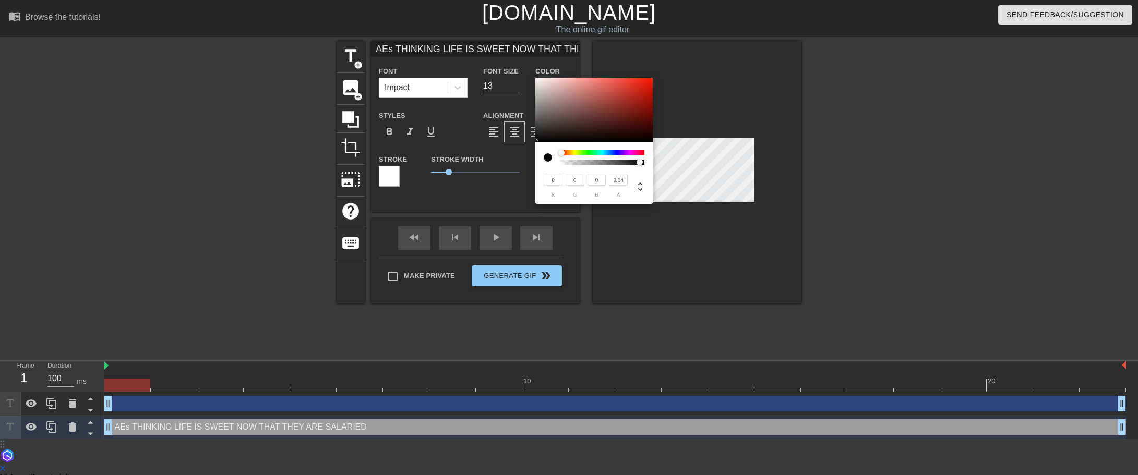
type input "AEs THINKING LIFE IS SWEET NOW THAT THEY ARE SALARIED"
type input "0.93"
type input "AEs THINKING LIFE IS SWEET NOW THAT THEY ARE SALARIED"
type input "0.91"
type input "AEs THINKING LIFE IS SWEET NOW THAT THEY ARE SALARIED"
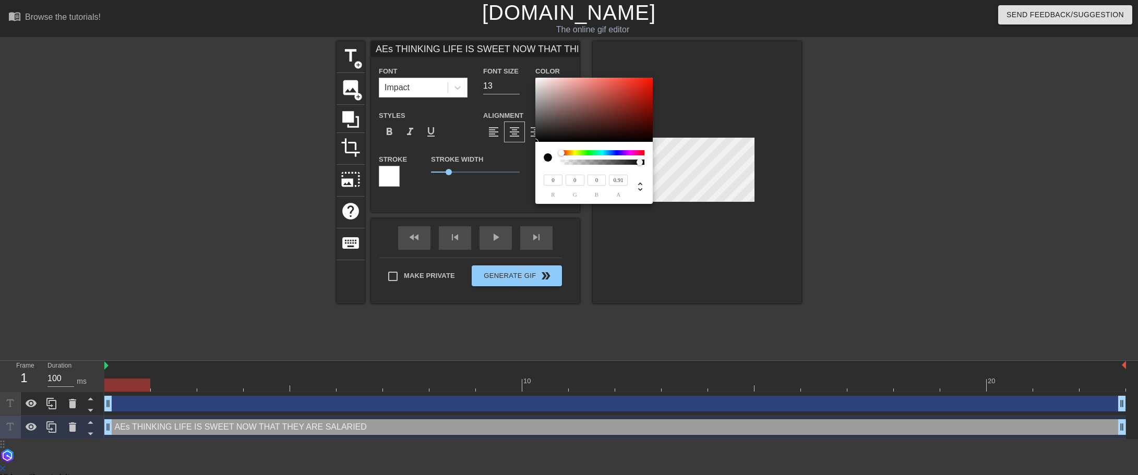
type input "0.87"
type input "AEs THINKING LIFE IS SWEET NOW THAT THEY ARE SALARIED"
type input "0.78"
type input "AEs THINKING LIFE IS SWEET NOW THAT THEY ARE SALARIED"
type input "0.77"
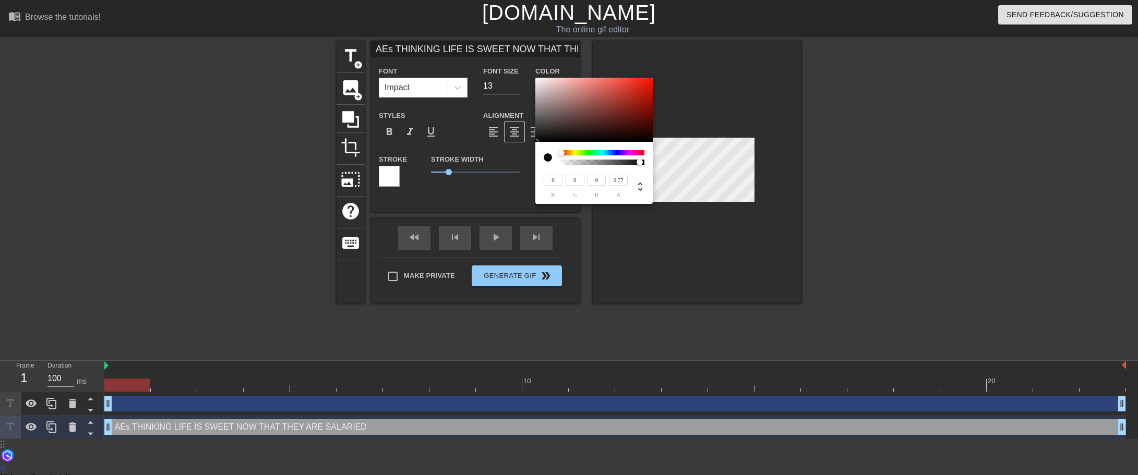
type input "AEs THINKING LIFE IS SWEET NOW THAT THEY ARE SALARIED"
type input "0.73"
type input "AEs THINKING LIFE IS SWEET NOW THAT THEY ARE SALARIED"
type input "0.71"
type input "AEs THINKING LIFE IS SWEET NOW THAT THEY ARE SALARIED"
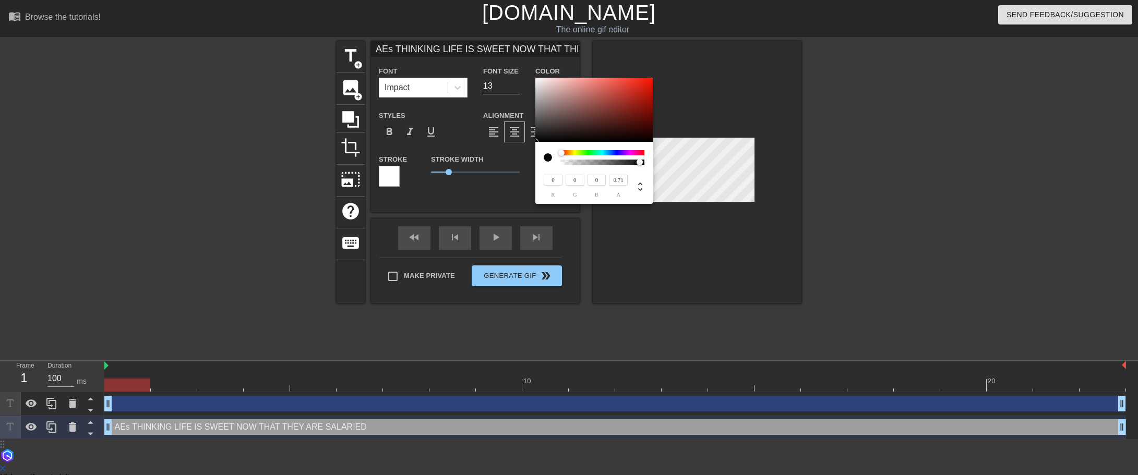
type input "0.65"
drag, startPoint x: 640, startPoint y: 160, endPoint x: 533, endPoint y: 167, distance: 107.2
click at [533, 167] on div "0 r 0 g 0 b 0 a" at bounding box center [569, 237] width 1138 height 475
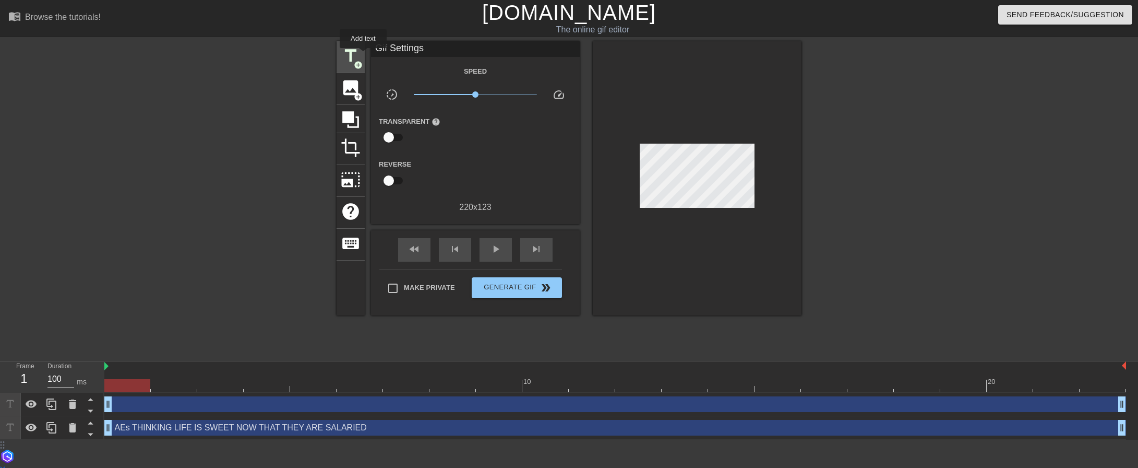
click at [363, 55] on div "title add_circle" at bounding box center [351, 57] width 28 height 32
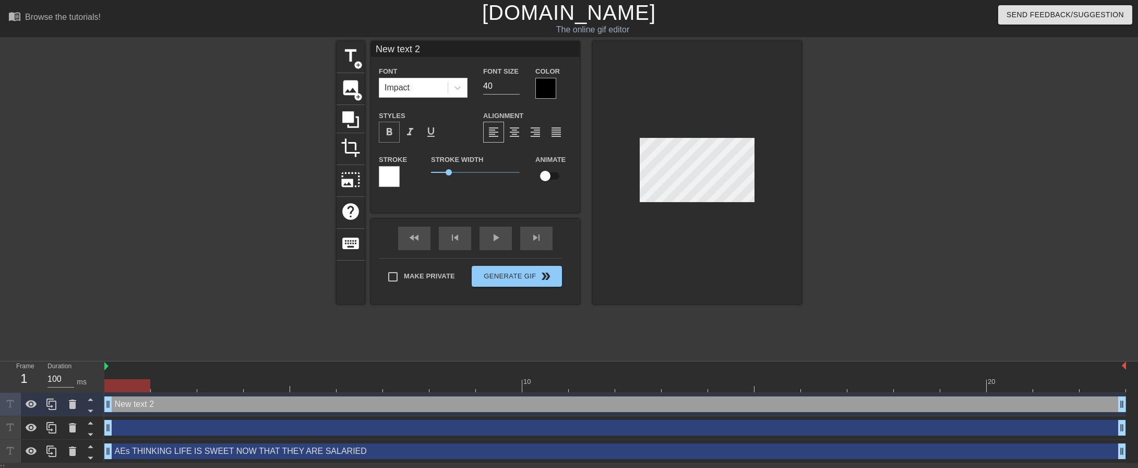
click at [392, 133] on span "format_bold" at bounding box center [389, 132] width 13 height 13
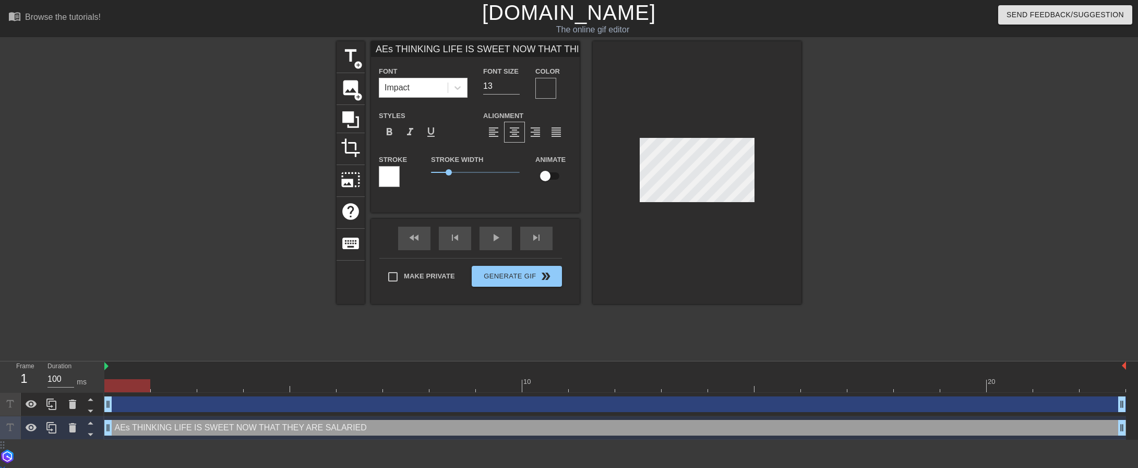
scroll to position [2, 2]
click at [848, 183] on div at bounding box center [892, 197] width 157 height 313
click at [545, 88] on div at bounding box center [545, 88] width 21 height 21
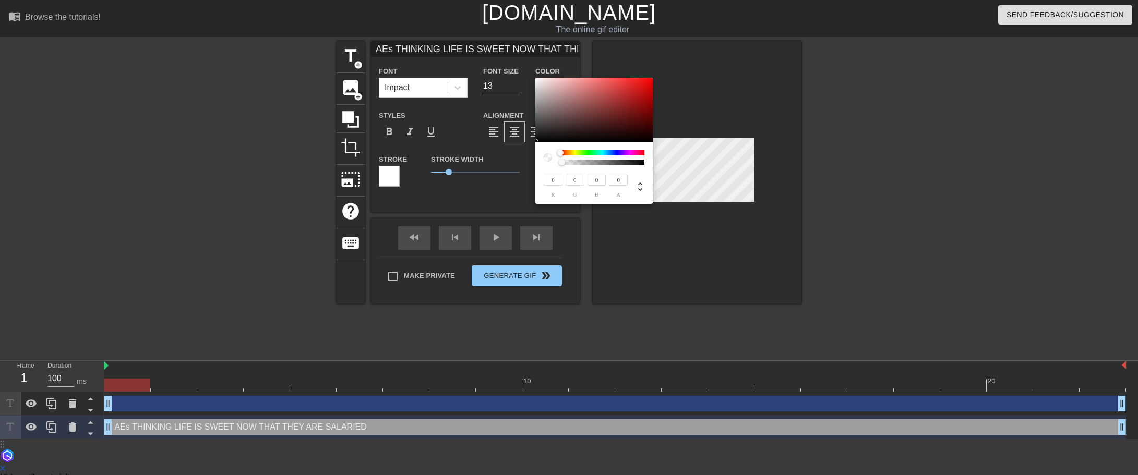
drag, startPoint x: 565, startPoint y: 163, endPoint x: 550, endPoint y: 163, distance: 14.6
click at [550, 163] on div at bounding box center [594, 157] width 101 height 15
click at [550, 158] on div at bounding box center [548, 157] width 8 height 8
click at [549, 157] on div at bounding box center [548, 157] width 8 height 8
drag, startPoint x: 561, startPoint y: 162, endPoint x: 657, endPoint y: 172, distance: 97.0
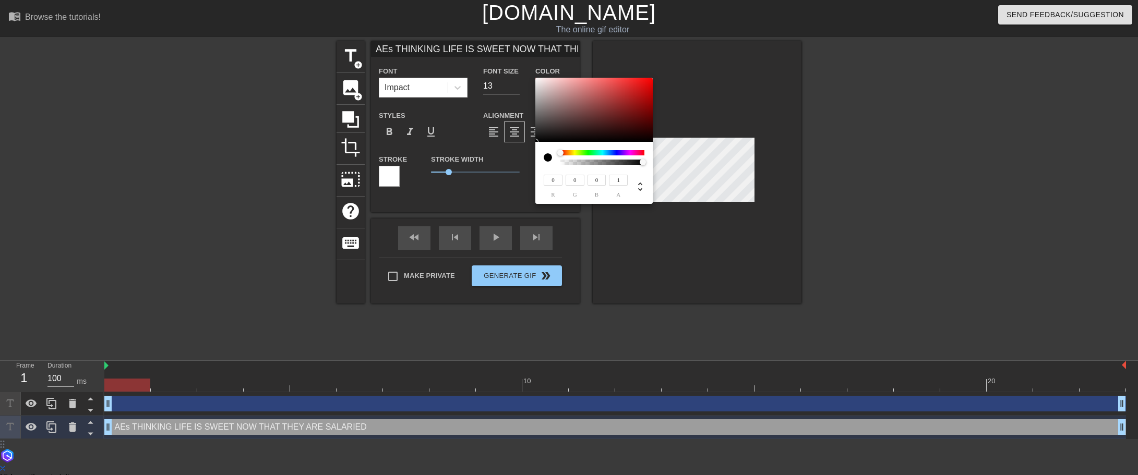
click at [657, 172] on div "0 r 0 g 0 b 1 a" at bounding box center [569, 237] width 1138 height 475
click at [555, 153] on div at bounding box center [552, 157] width 17 height 15
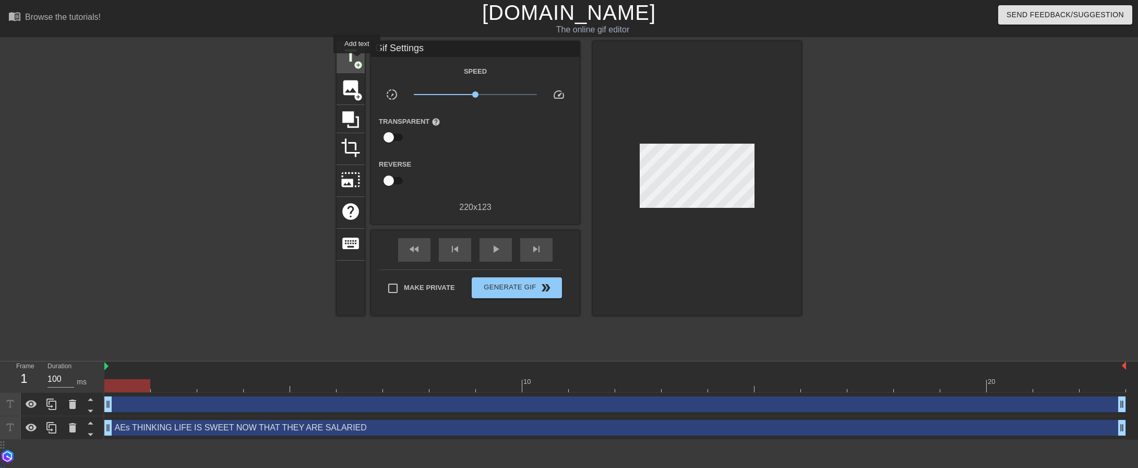
click at [357, 61] on span "add_circle" at bounding box center [358, 65] width 9 height 9
click at [352, 425] on div "AEs THINKING LIFE IS SWEET NOW THAT THEY ARE SALARIED drag_handle drag_handle" at bounding box center [615, 428] width 1022 height 16
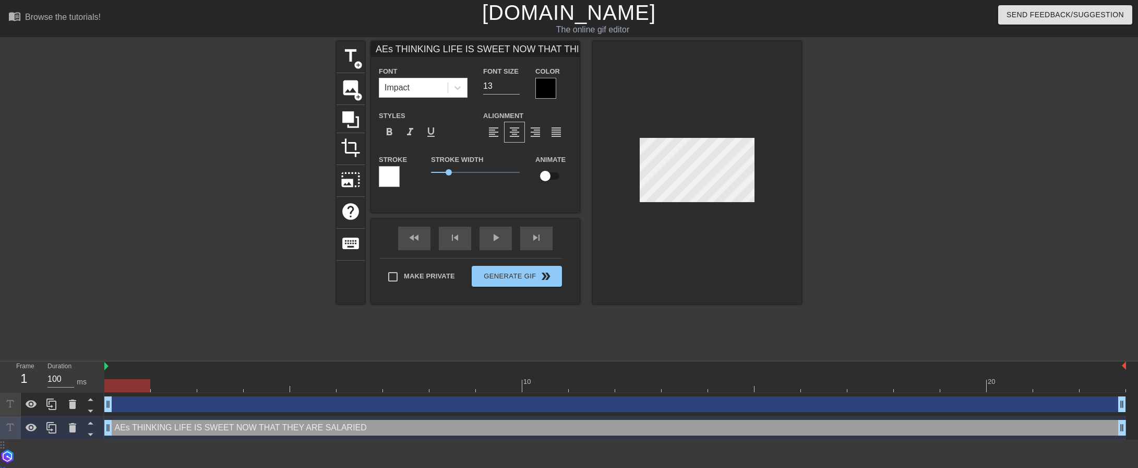
click at [388, 174] on div at bounding box center [389, 176] width 21 height 21
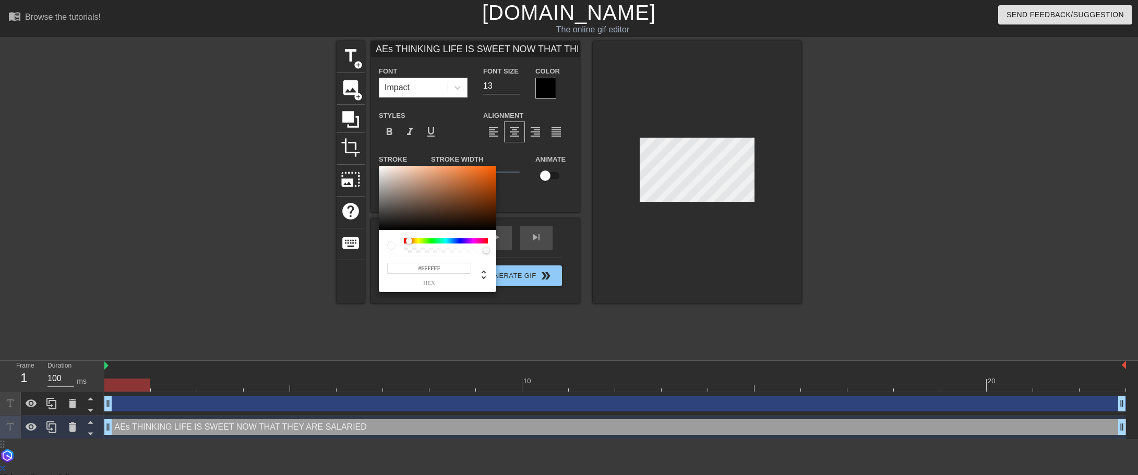
drag, startPoint x: 405, startPoint y: 238, endPoint x: 345, endPoint y: 241, distance: 59.6
click at [345, 241] on div "#FFFFFF hex" at bounding box center [569, 237] width 1138 height 475
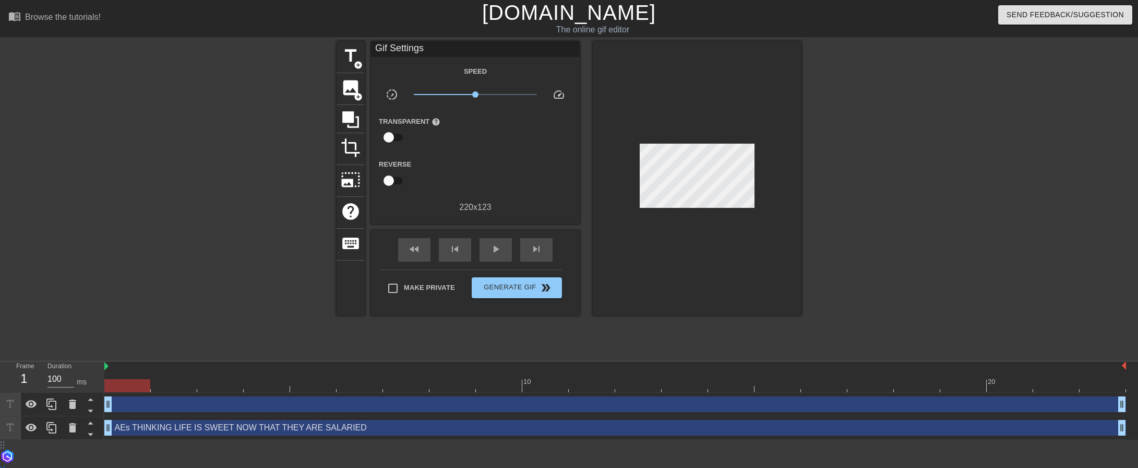
click at [743, 432] on div "AEs THINKING LIFE IS SWEET NOW THAT THEY ARE SALARIED drag_handle drag_handle" at bounding box center [615, 428] width 1022 height 16
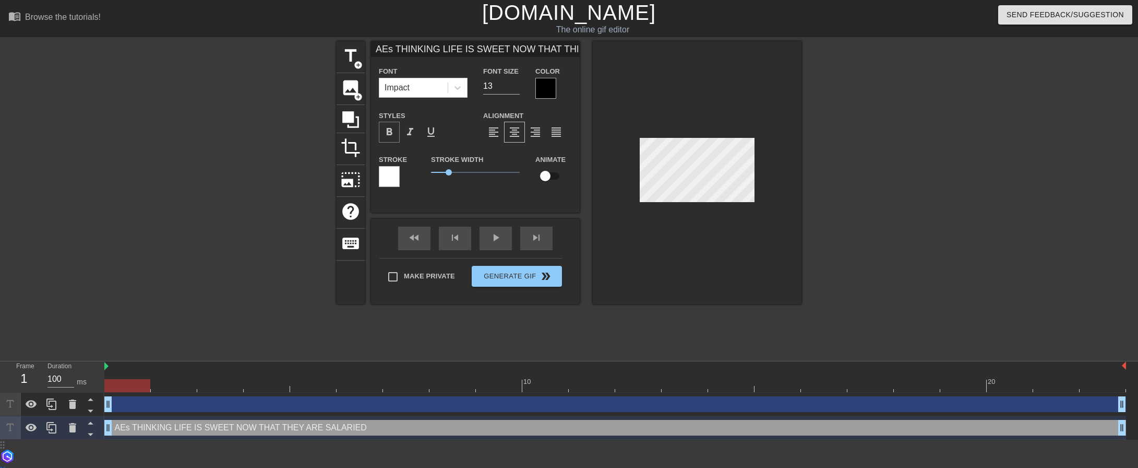
click at [390, 130] on span "format_bold" at bounding box center [389, 132] width 13 height 13
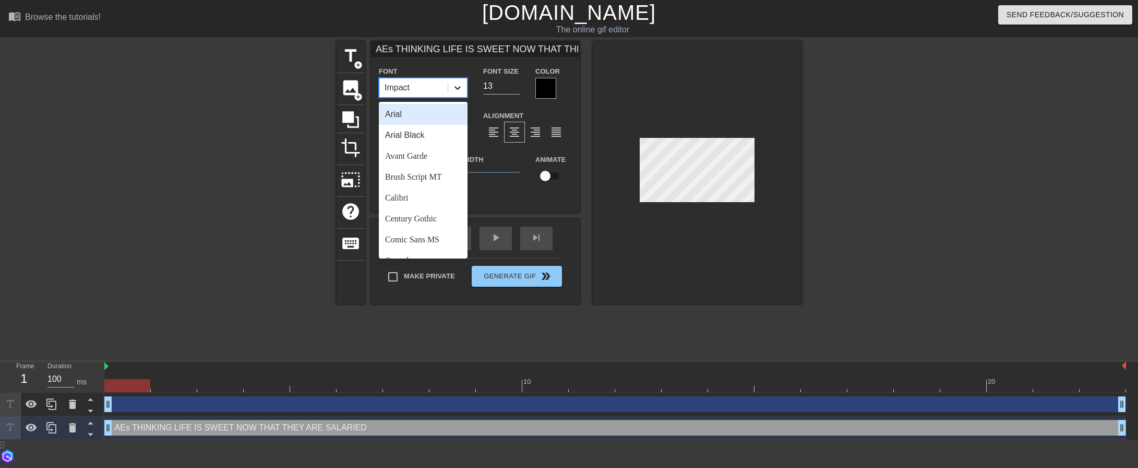
click at [458, 85] on icon at bounding box center [457, 87] width 10 height 10
click at [414, 115] on div "Arial" at bounding box center [423, 114] width 89 height 21
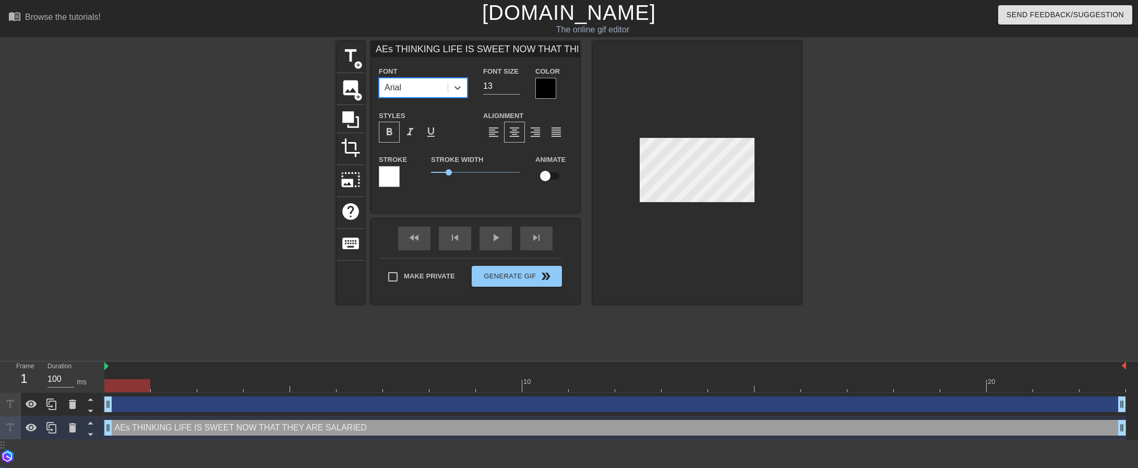
click at [541, 88] on div at bounding box center [545, 88] width 21 height 21
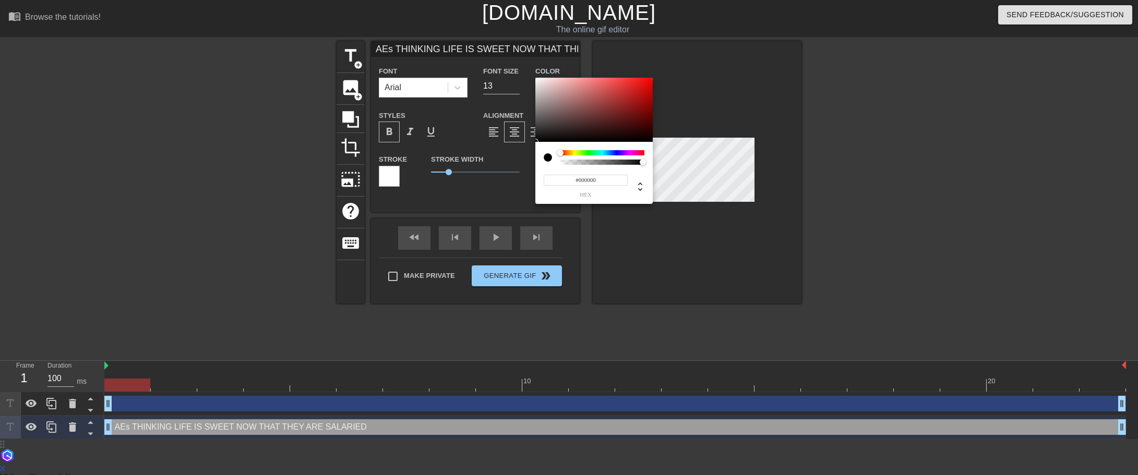
drag, startPoint x: 559, startPoint y: 161, endPoint x: 551, endPoint y: 161, distance: 8.3
click at [551, 161] on div at bounding box center [552, 157] width 17 height 15
drag, startPoint x: 640, startPoint y: 161, endPoint x: 535, endPoint y: 161, distance: 104.4
click at [541, 162] on div "0 r 0 g 0 b 0 a" at bounding box center [593, 173] width 117 height 62
click at [561, 151] on div at bounding box center [560, 153] width 6 height 6
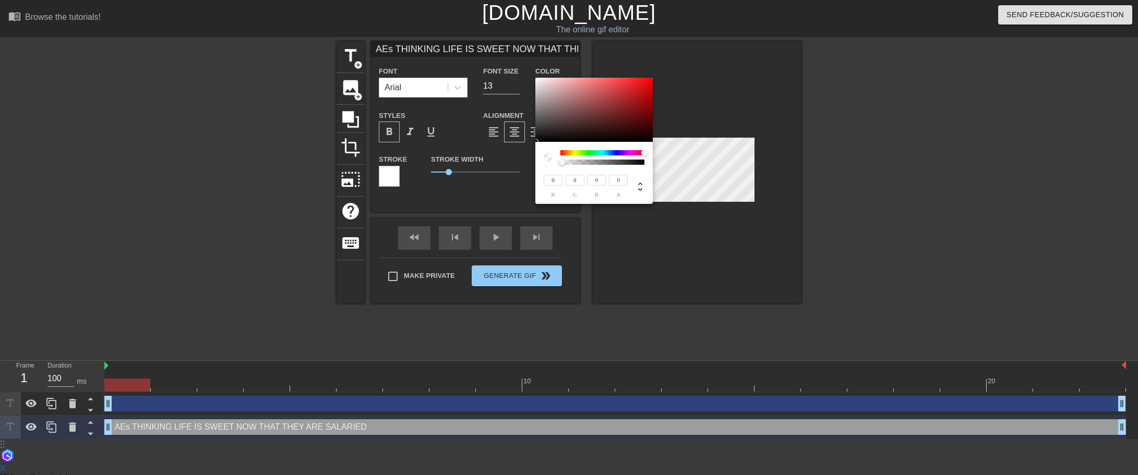
drag, startPoint x: 561, startPoint y: 151, endPoint x: 647, endPoint y: 152, distance: 85.1
click at [647, 152] on div at bounding box center [644, 153] width 6 height 6
drag, startPoint x: 563, startPoint y: 161, endPoint x: 649, endPoint y: 165, distance: 86.7
click at [649, 165] on div "0 r 0 g 0 b 1 a" at bounding box center [593, 173] width 117 height 62
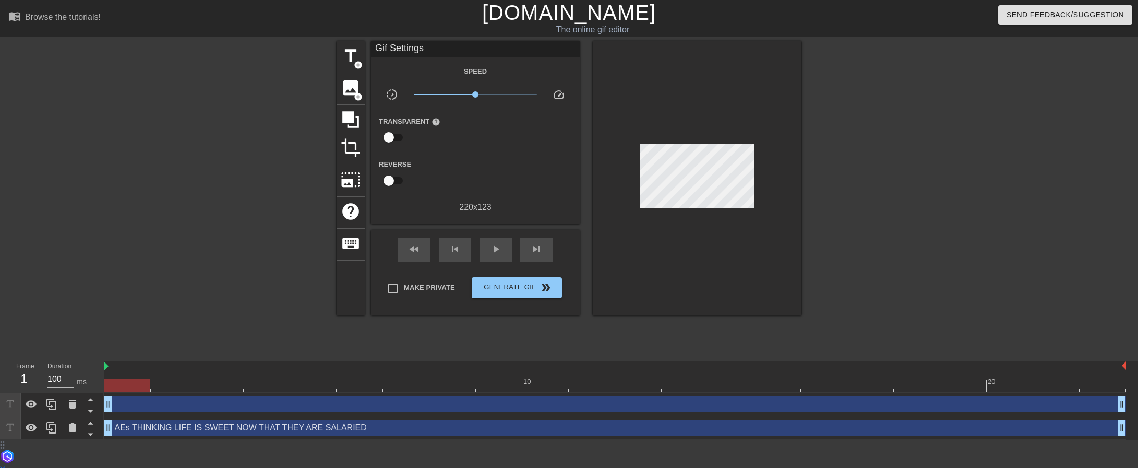
click at [507, 430] on div "AEs THINKING LIFE IS SWEET NOW THAT THEY ARE SALARIED drag_handle drag_handle" at bounding box center [615, 428] width 1022 height 16
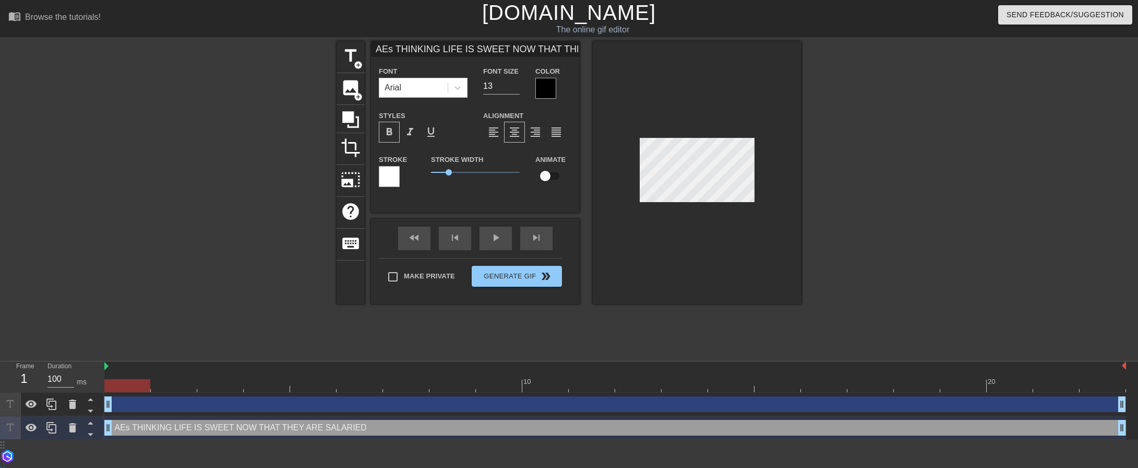
click at [549, 90] on div at bounding box center [545, 88] width 21 height 21
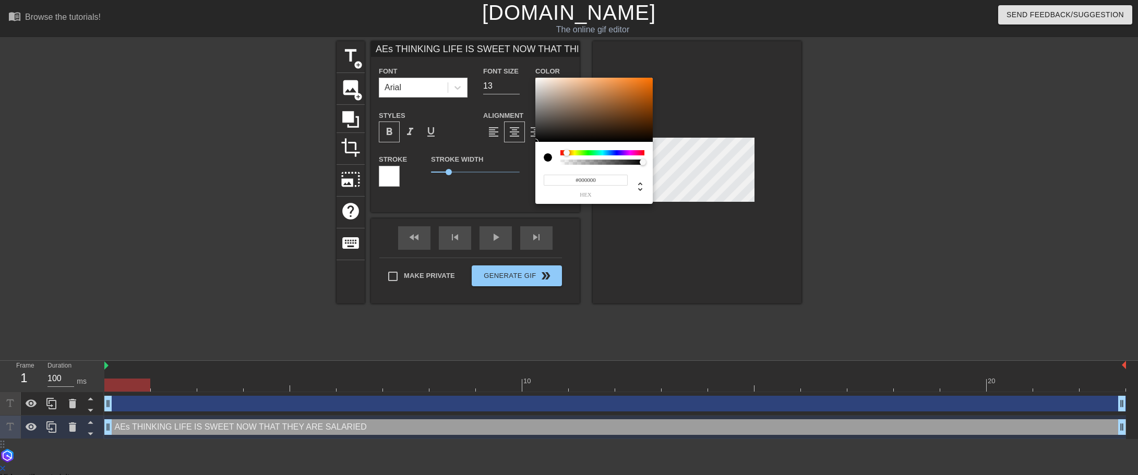
drag, startPoint x: 561, startPoint y: 152, endPoint x: 531, endPoint y: 159, distance: 31.0
click at [531, 159] on div "#000000 hex" at bounding box center [569, 237] width 1138 height 475
click at [617, 180] on input "#000000" at bounding box center [586, 180] width 84 height 11
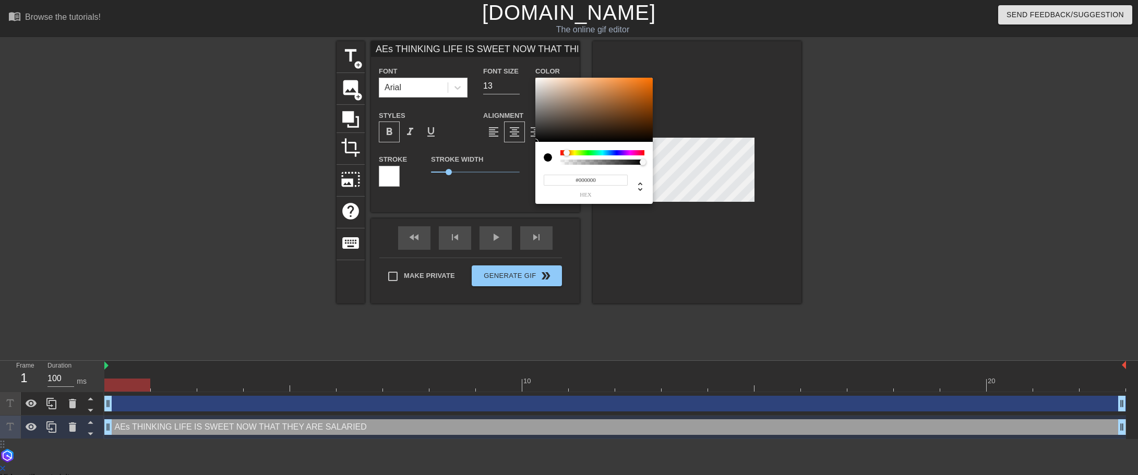
click at [583, 196] on span "hex" at bounding box center [586, 195] width 84 height 6
click at [585, 186] on div "#000000 hex" at bounding box center [586, 185] width 84 height 25
click at [639, 190] on icon at bounding box center [640, 187] width 13 height 13
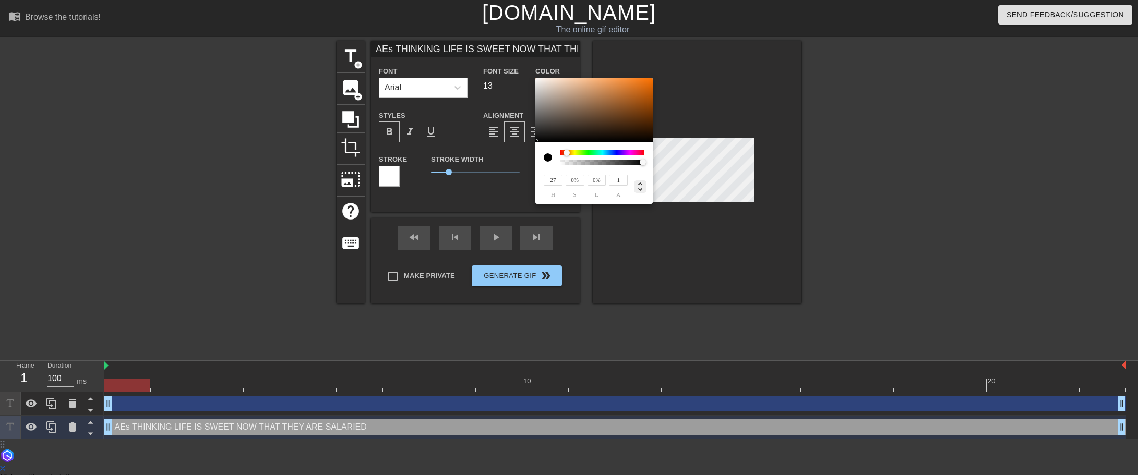
click at [640, 189] on icon at bounding box center [640, 187] width 13 height 13
click at [554, 183] on input "0" at bounding box center [553, 180] width 19 height 11
click at [581, 181] on input "0" at bounding box center [575, 180] width 19 height 11
click at [603, 180] on input "0" at bounding box center [597, 180] width 19 height 11
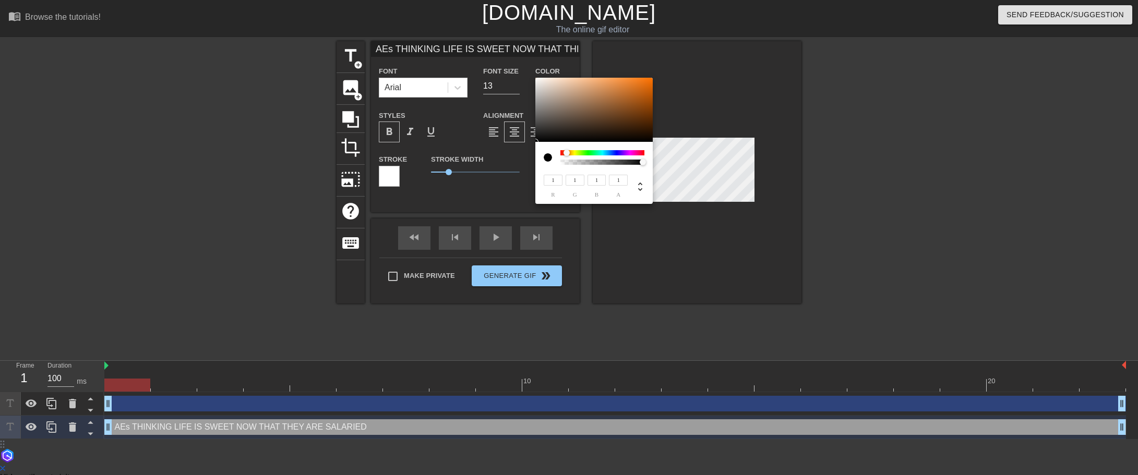
click at [624, 176] on input "1" at bounding box center [618, 180] width 19 height 11
click at [557, 181] on input "1" at bounding box center [553, 180] width 19 height 11
drag, startPoint x: 566, startPoint y: 151, endPoint x: 551, endPoint y: 150, distance: 14.7
click at [551, 150] on div "1 r 1 g 1 b 1 a" at bounding box center [593, 173] width 117 height 62
drag, startPoint x: 643, startPoint y: 161, endPoint x: 683, endPoint y: 150, distance: 41.5
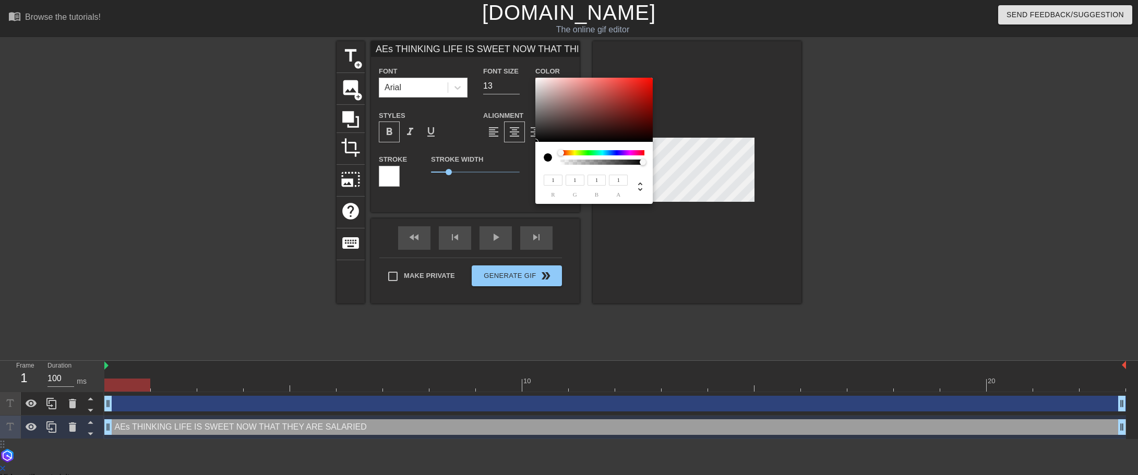
click at [683, 150] on div "1 r 1 g 1 b 1 a" at bounding box center [569, 237] width 1138 height 475
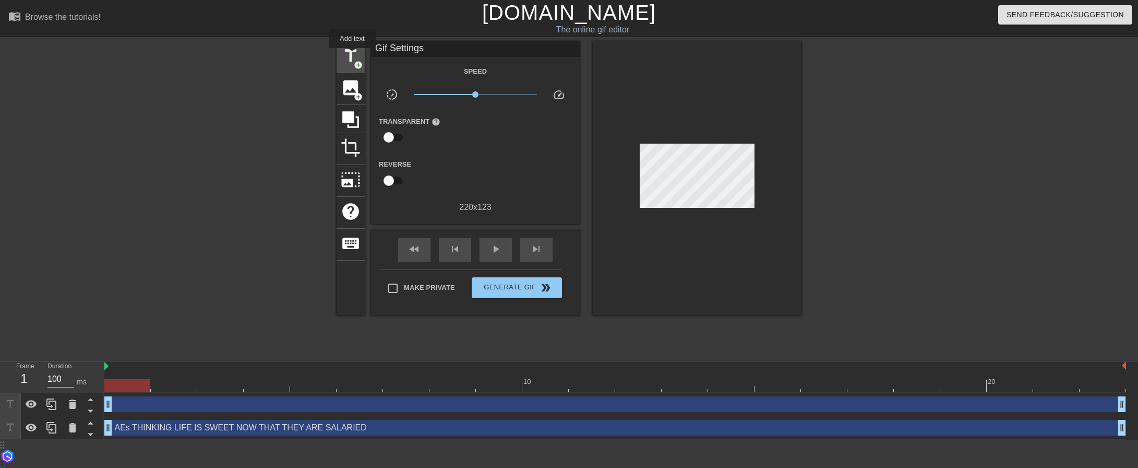
click at [352, 55] on span "title" at bounding box center [351, 56] width 20 height 20
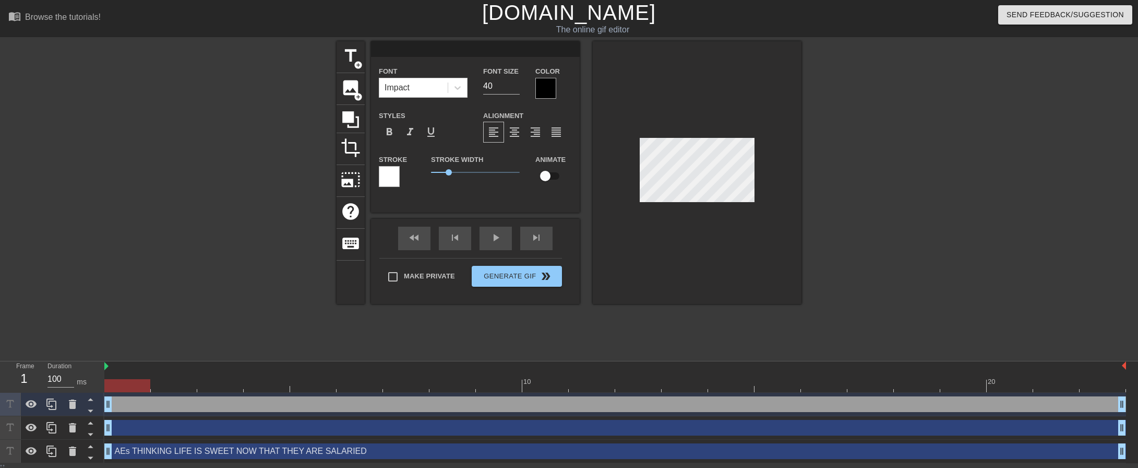
scroll to position [1, 2]
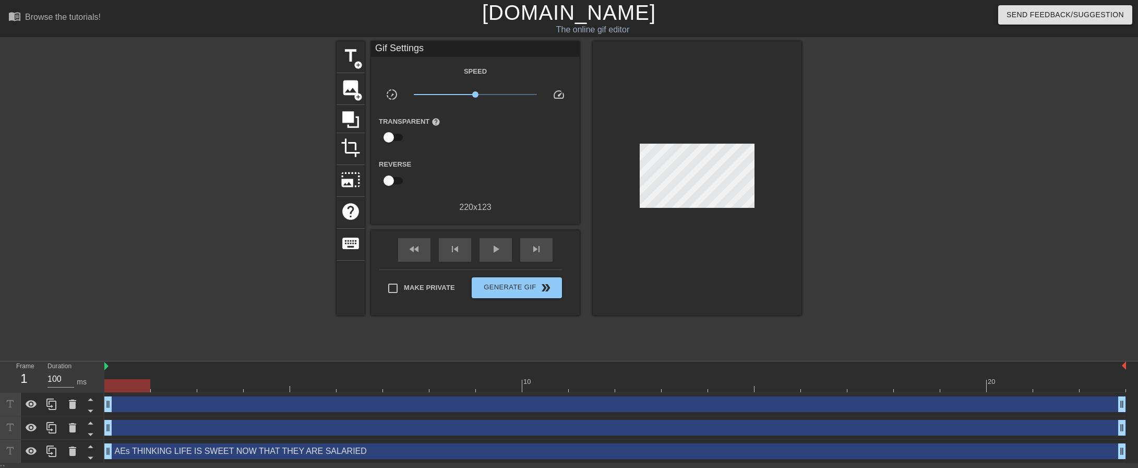
drag, startPoint x: 165, startPoint y: 423, endPoint x: 149, endPoint y: 424, distance: 15.7
click at [149, 424] on div "drag_handle drag_handle" at bounding box center [615, 428] width 1022 height 16
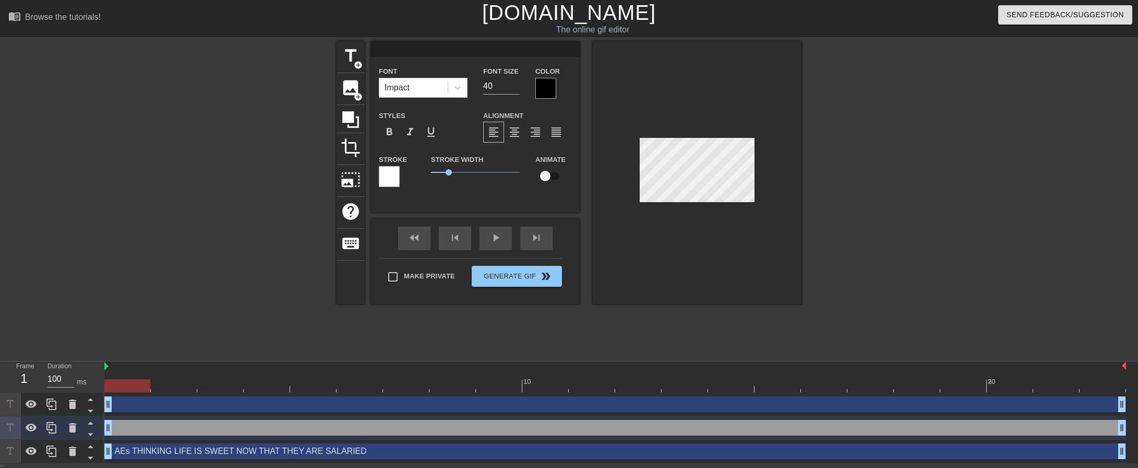
click at [149, 424] on div "drag_handle drag_handle" at bounding box center [615, 428] width 1022 height 16
click at [68, 428] on icon at bounding box center [72, 427] width 13 height 13
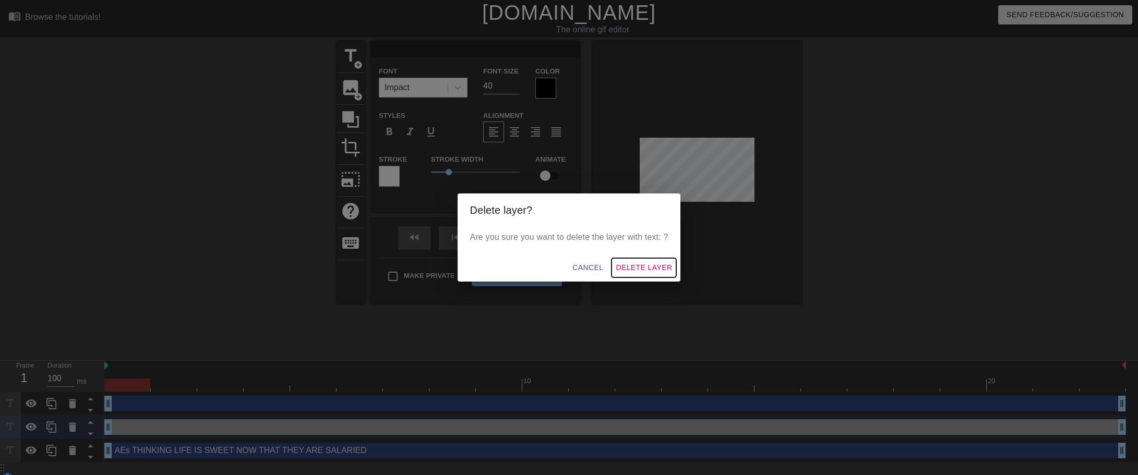
click at [667, 263] on span "Delete Layer" at bounding box center [644, 267] width 56 height 13
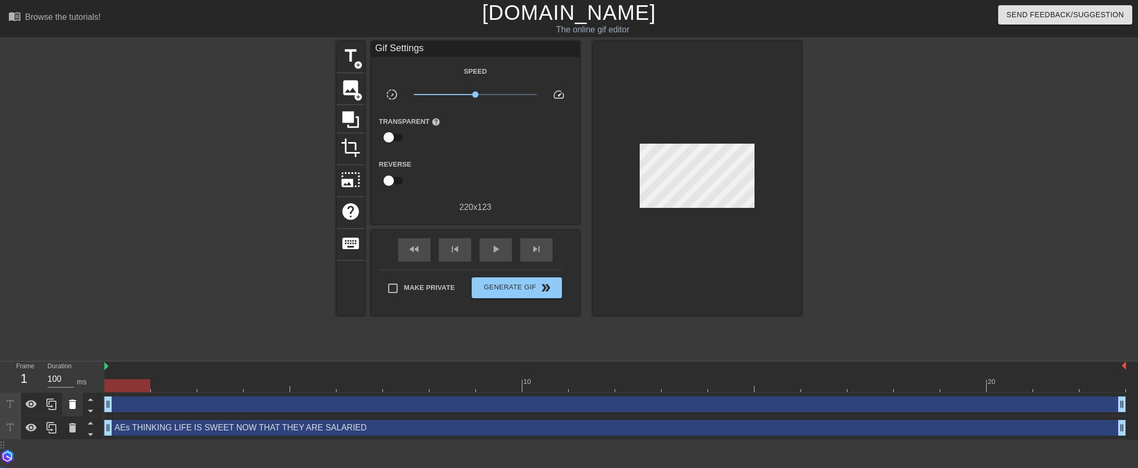
click at [70, 405] on icon at bounding box center [72, 403] width 7 height 9
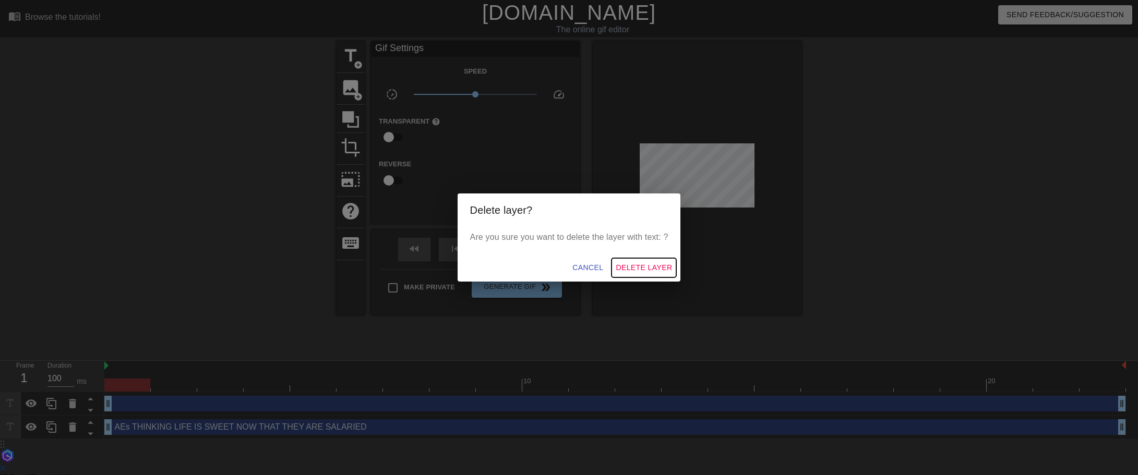
click at [636, 261] on button "Delete Layer" at bounding box center [644, 267] width 65 height 19
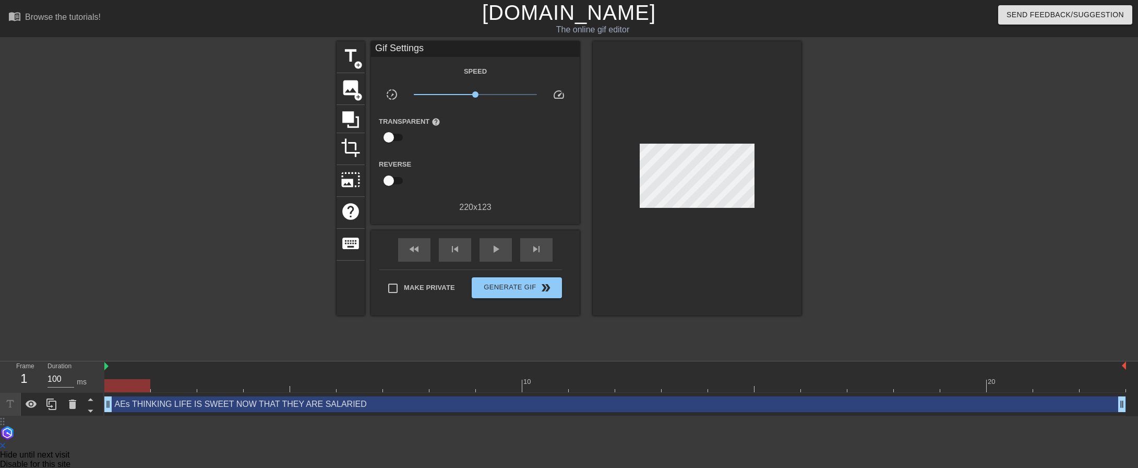
click at [255, 407] on div "AEs THINKING LIFE IS SWEET NOW THAT THEY ARE SALARIED drag_handle drag_handle" at bounding box center [615, 404] width 1022 height 16
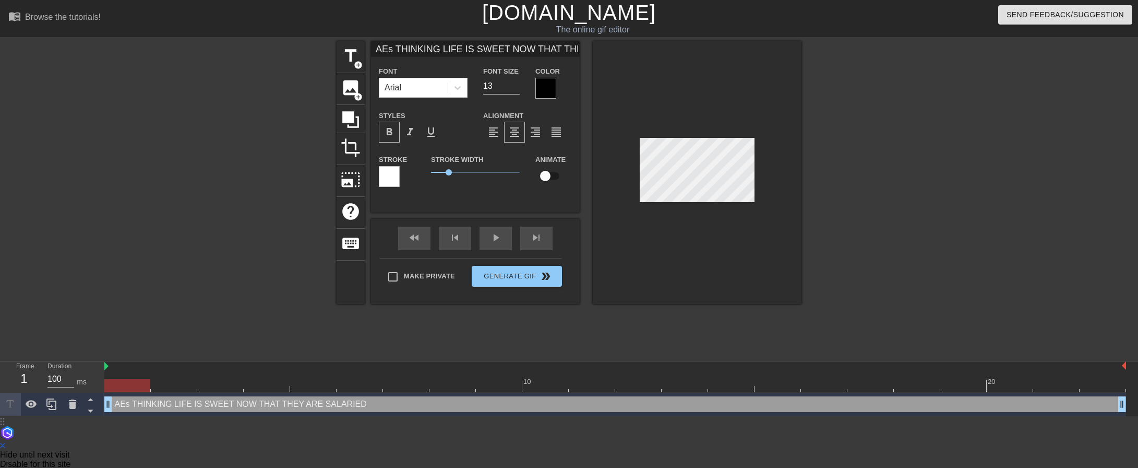
click at [255, 407] on div "AEs THINKING LIFE IS SWEET NOW THAT THEY ARE SALARIED drag_handle drag_handle" at bounding box center [615, 404] width 1022 height 16
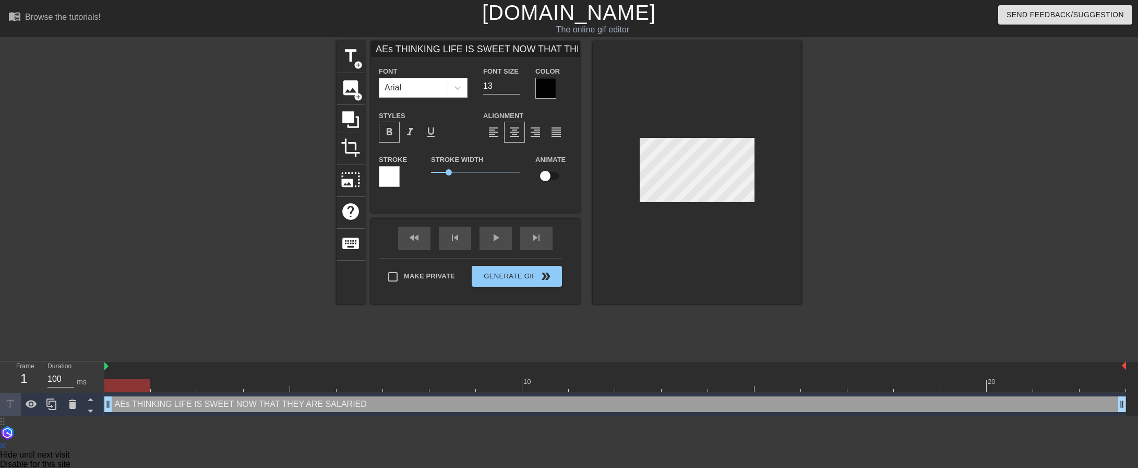
click at [255, 407] on div "AEs THINKING LIFE IS SWEET NOW THAT THEY ARE SALARIED drag_handle drag_handle" at bounding box center [615, 404] width 1022 height 16
click at [394, 171] on div at bounding box center [389, 176] width 21 height 21
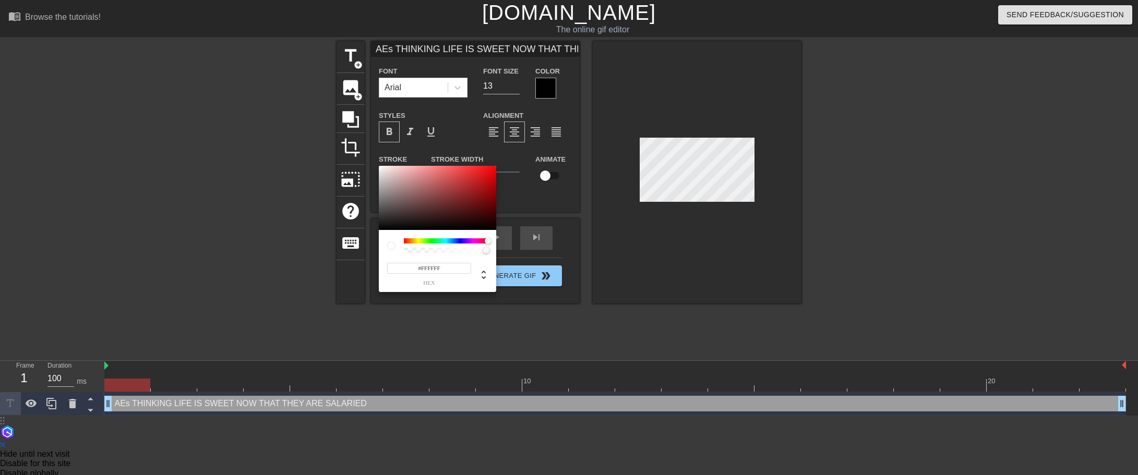
drag, startPoint x: 404, startPoint y: 241, endPoint x: 494, endPoint y: 240, distance: 89.2
click at [494, 240] on div at bounding box center [491, 241] width 6 height 6
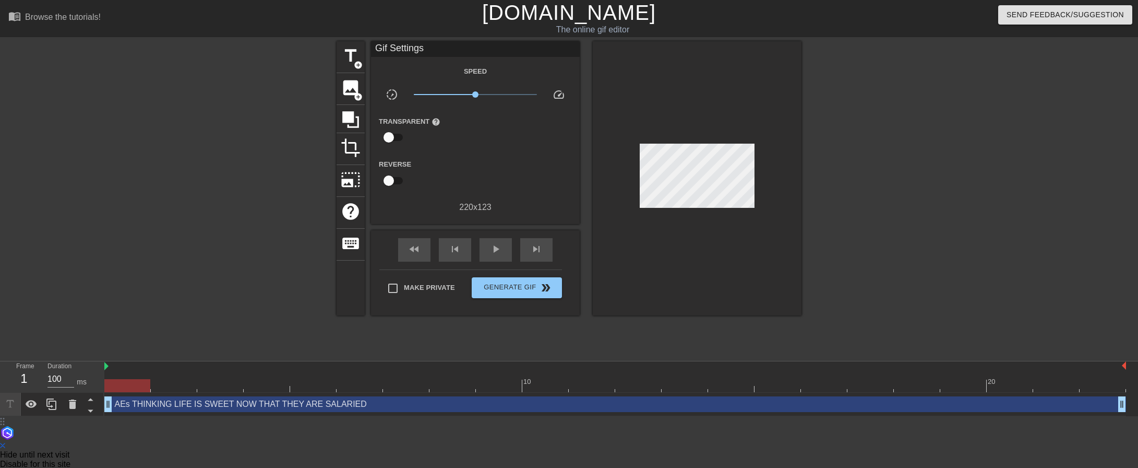
click at [318, 410] on div "AEs THINKING LIFE IS SWEET NOW THAT THEY ARE SALARIED drag_handle drag_handle" at bounding box center [615, 404] width 1022 height 16
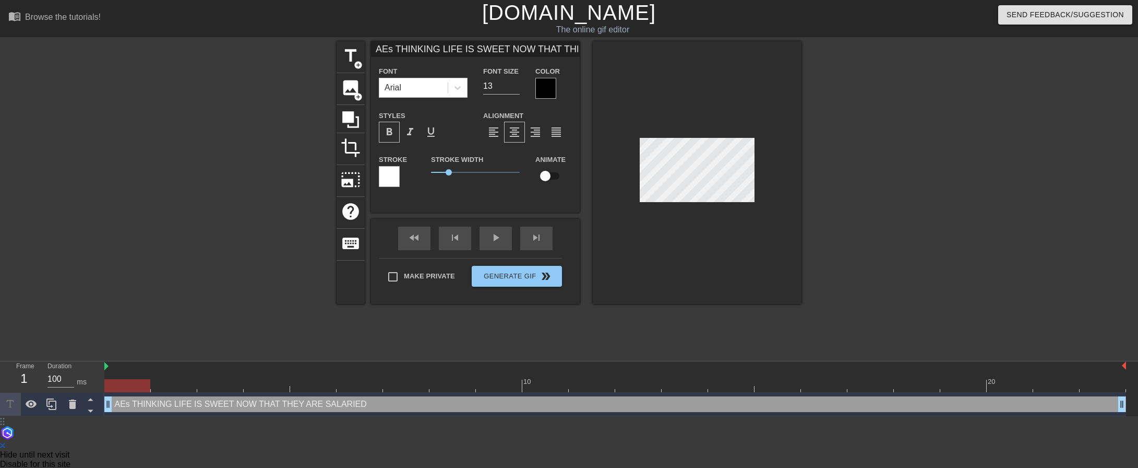
click at [388, 171] on div at bounding box center [389, 176] width 21 height 21
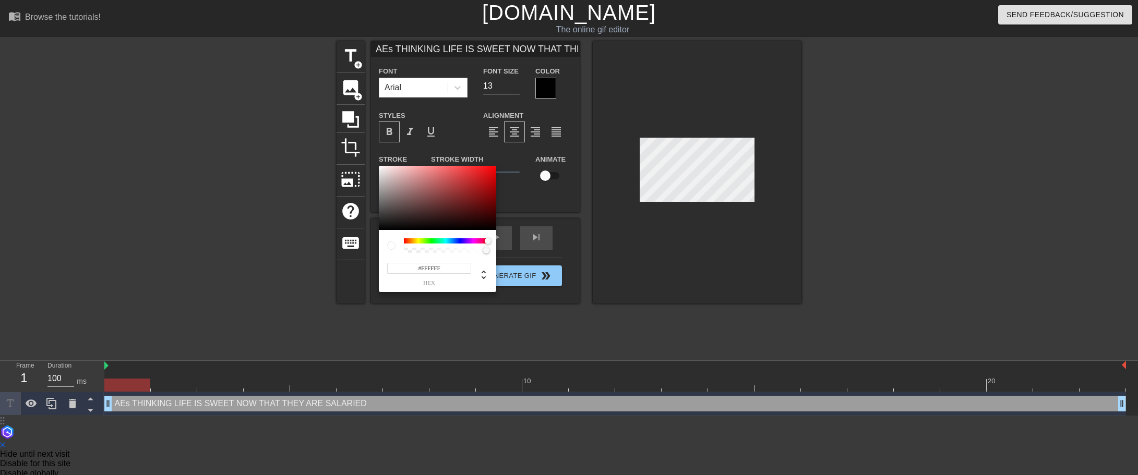
drag, startPoint x: 405, startPoint y: 239, endPoint x: 500, endPoint y: 246, distance: 94.7
click at [506, 244] on div "#FFFFFF hex" at bounding box center [569, 237] width 1138 height 475
drag, startPoint x: 485, startPoint y: 250, endPoint x: 377, endPoint y: 255, distance: 107.6
click at [377, 255] on div "255 r 255 g 255 b 0 a" at bounding box center [569, 237] width 1138 height 475
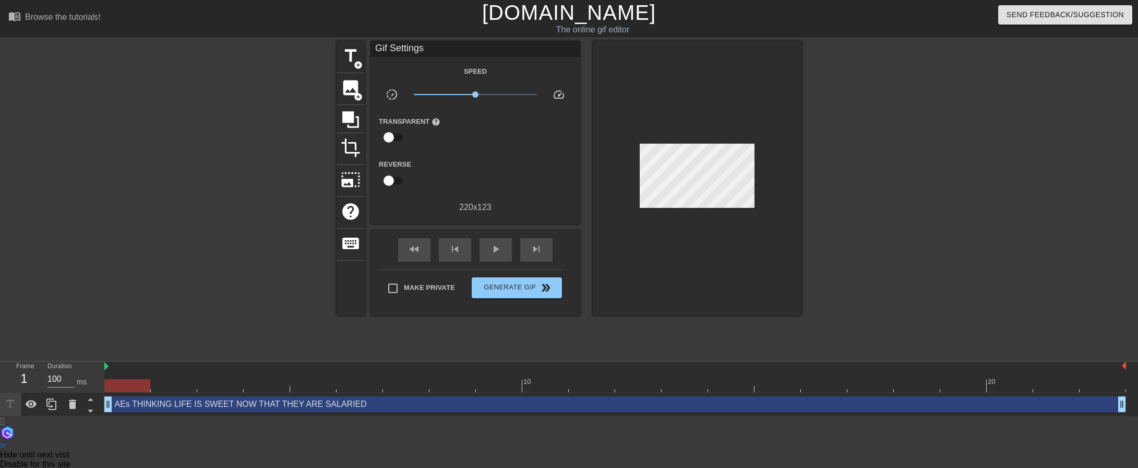
click at [348, 408] on div "AEs THINKING LIFE IS SWEET NOW THAT THEY ARE SALARIED drag_handle drag_handle" at bounding box center [615, 404] width 1022 height 16
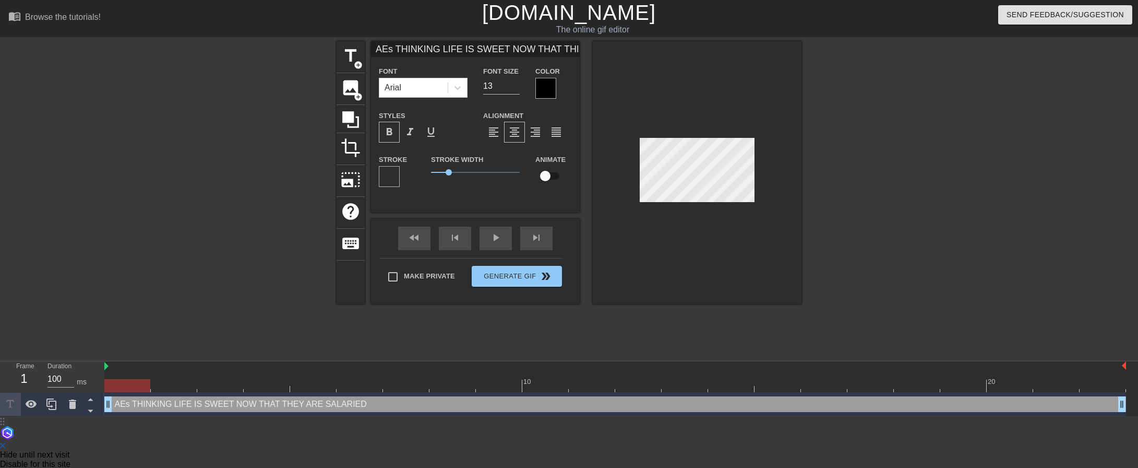
click at [540, 88] on div at bounding box center [545, 88] width 21 height 21
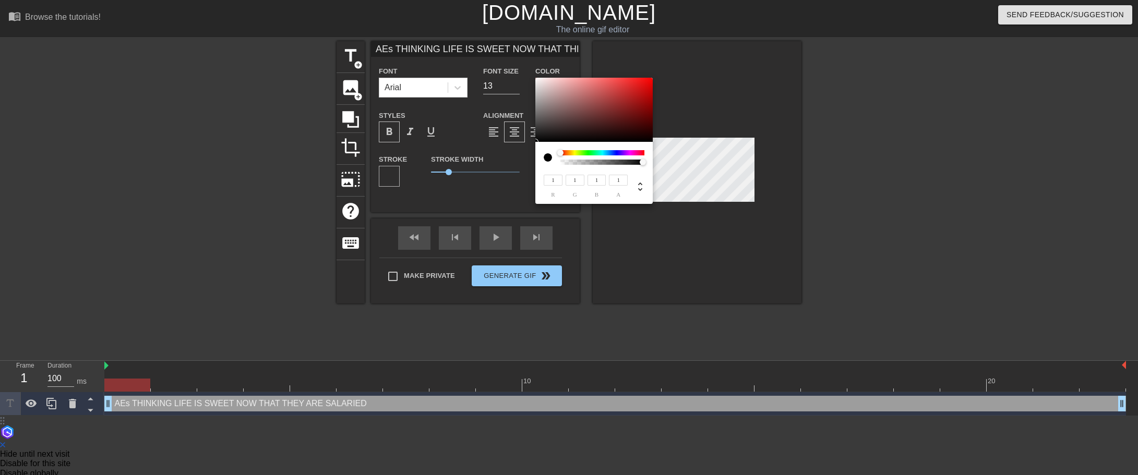
drag, startPoint x: 640, startPoint y: 161, endPoint x: 661, endPoint y: 169, distance: 22.3
click at [661, 169] on div "1 r 1 g 1 b 1 a" at bounding box center [569, 237] width 1138 height 475
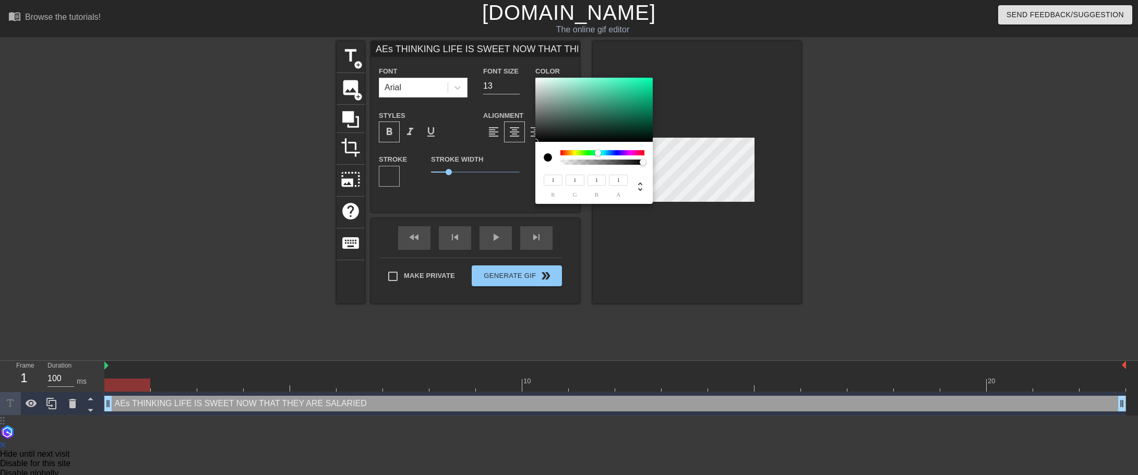
click at [598, 154] on div at bounding box center [598, 153] width 6 height 6
click at [541, 82] on div at bounding box center [593, 110] width 117 height 65
drag, startPoint x: 539, startPoint y: 82, endPoint x: 527, endPoint y: 69, distance: 18.1
click at [527, 70] on div "255 r 255 g 255 b 1 a" at bounding box center [569, 237] width 1138 height 475
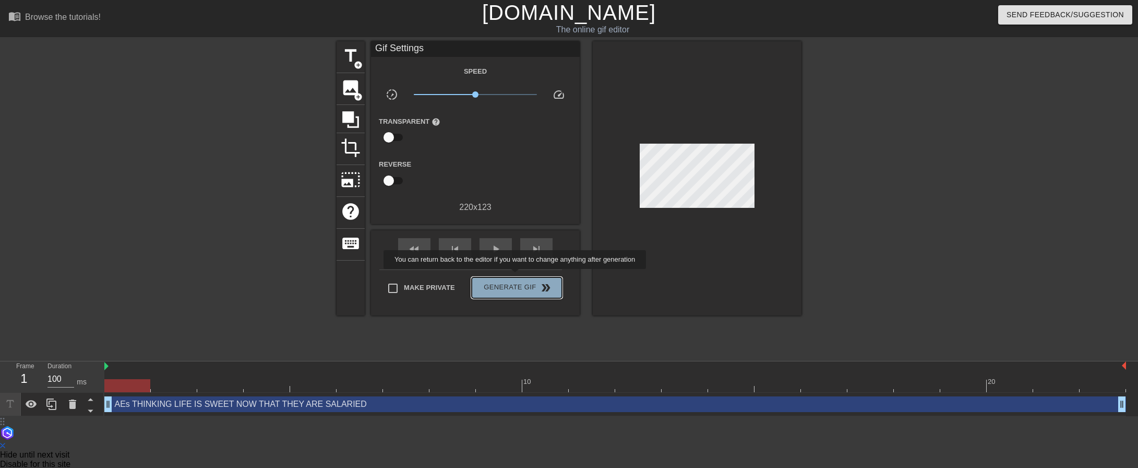
click at [516, 277] on button "Generate Gif double_arrow" at bounding box center [517, 287] width 90 height 21
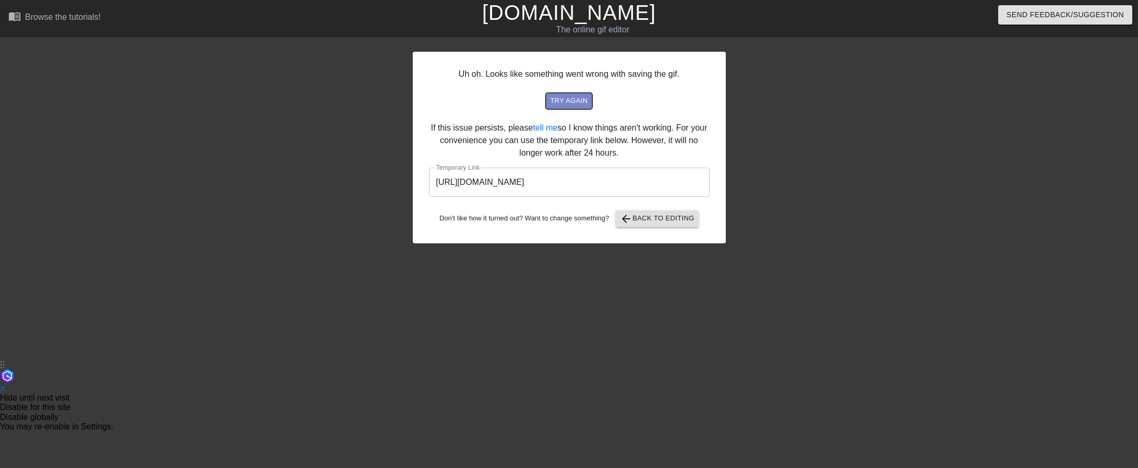
click at [560, 98] on span "try again" at bounding box center [569, 101] width 38 height 12
click at [567, 99] on span "try again" at bounding box center [569, 101] width 38 height 12
click at [603, 178] on input "[URL][DOMAIN_NAME]" at bounding box center [569, 182] width 281 height 29
